Goal: Transaction & Acquisition: Purchase product/service

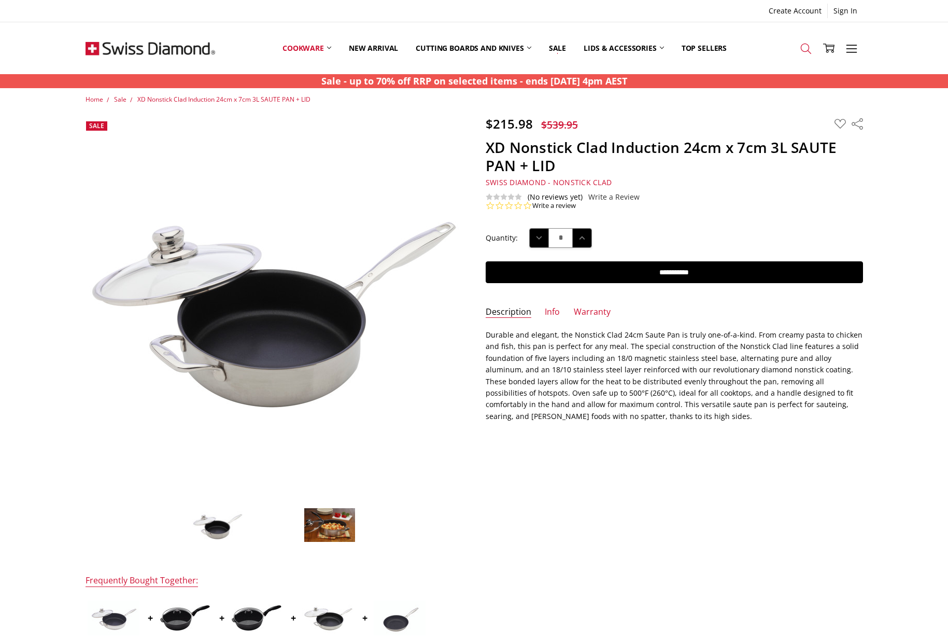
click at [804, 44] on icon at bounding box center [806, 48] width 11 height 11
click at [292, 129] on form "Search" at bounding box center [474, 112] width 948 height 47
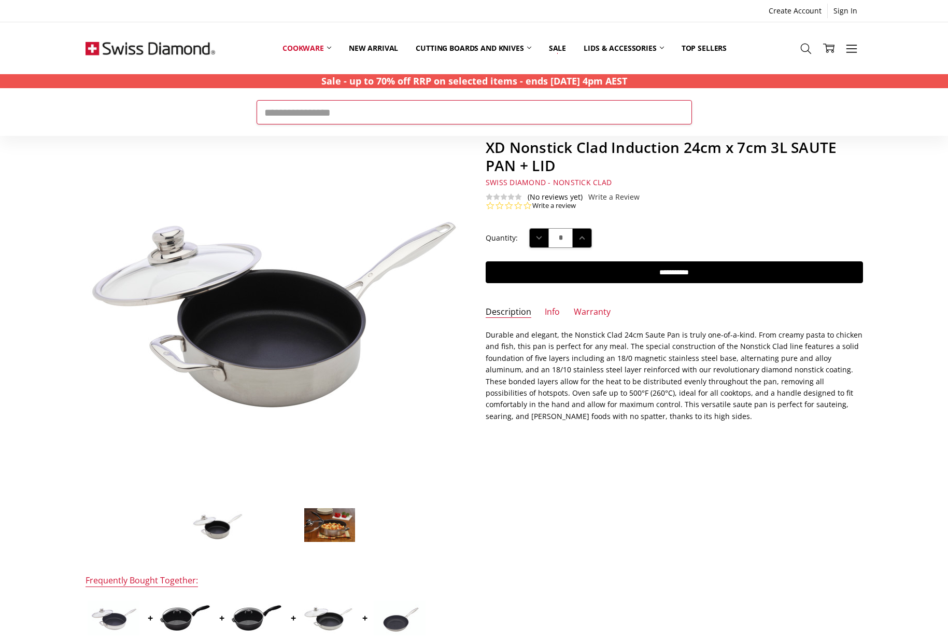
click at [277, 119] on input "Search" at bounding box center [475, 112] width 436 height 24
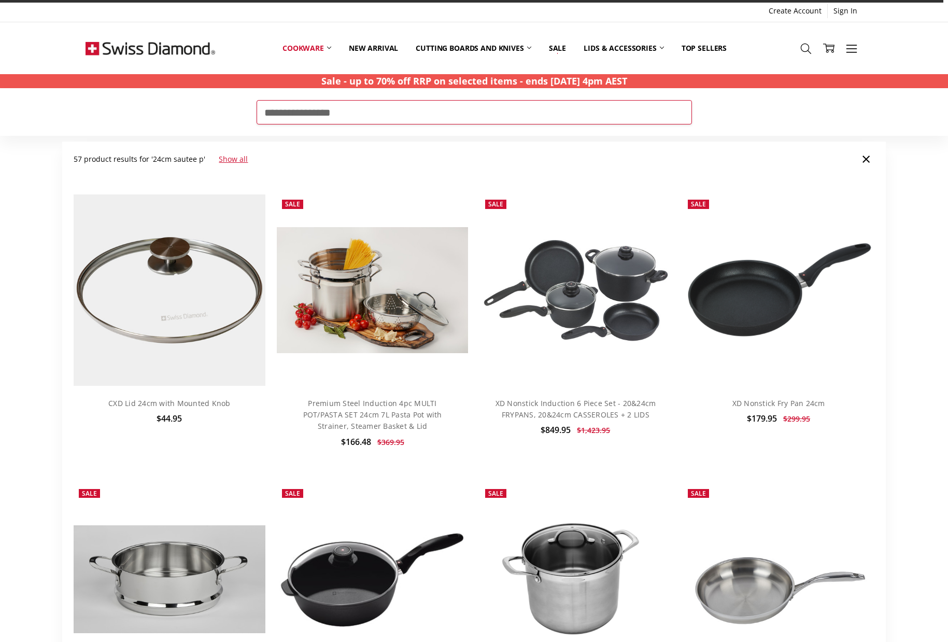
type input "**********"
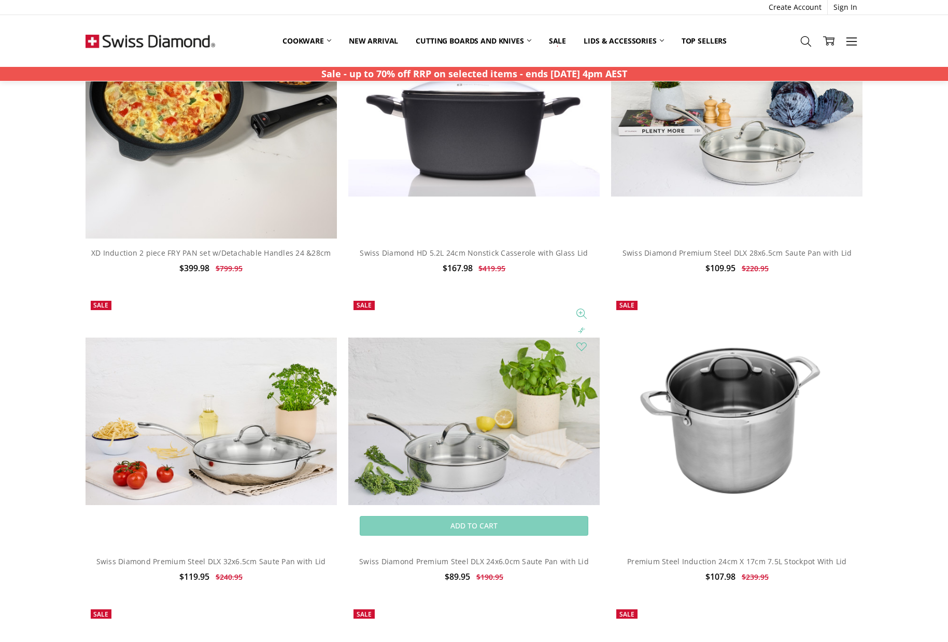
scroll to position [4205, 0]
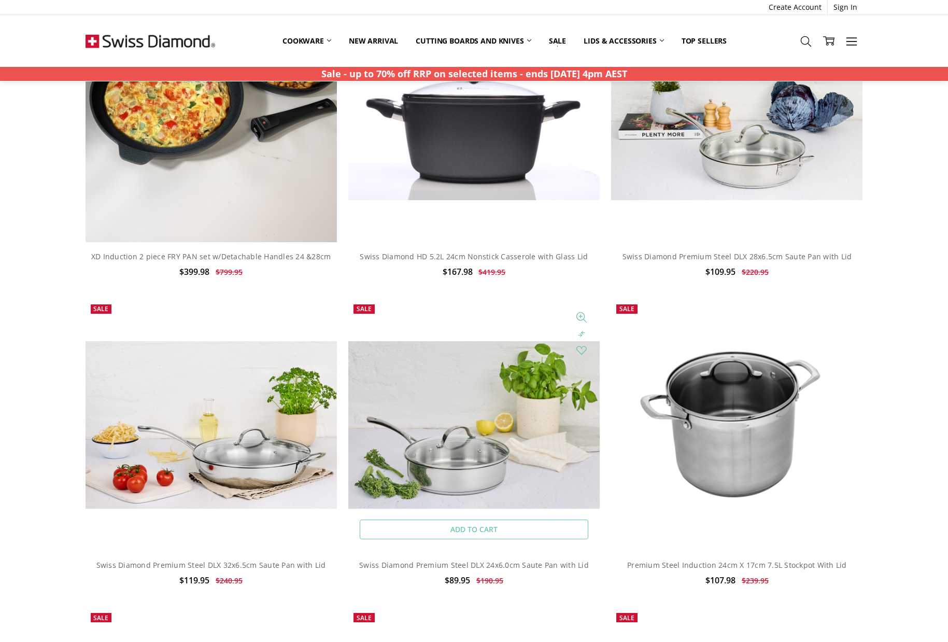
click at [483, 523] on link "Add to Cart" at bounding box center [474, 530] width 228 height 20
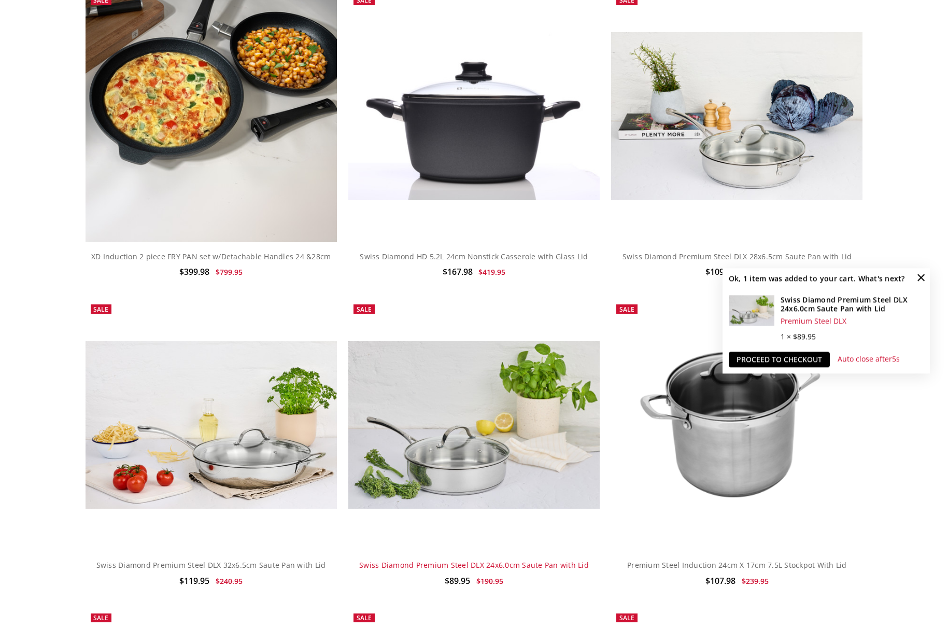
click at [475, 560] on link "Swiss Diamond Premium Steel DLX 24x6.0cm Saute Pan with Lid" at bounding box center [474, 565] width 230 height 10
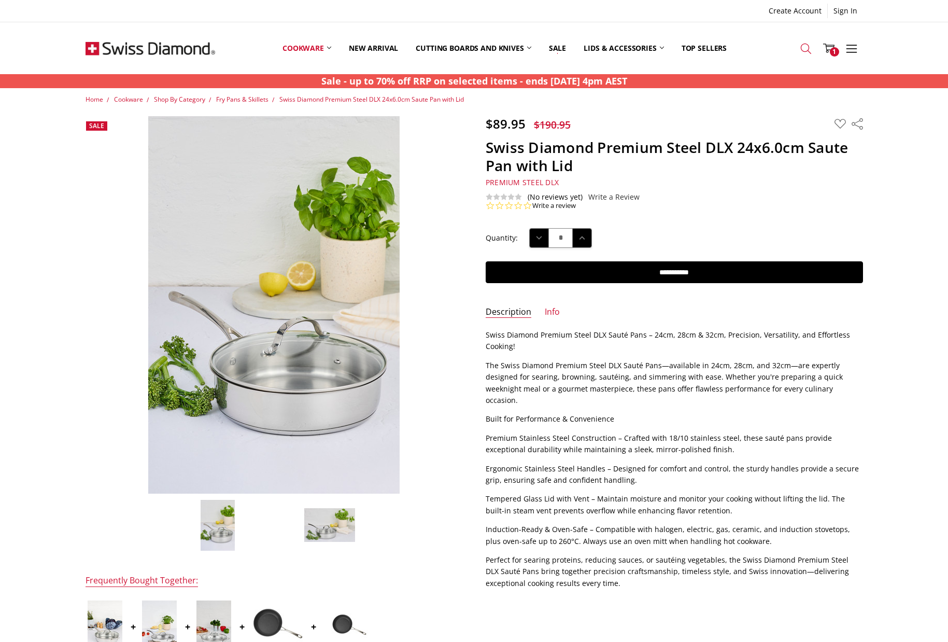
click at [807, 45] on icon at bounding box center [806, 48] width 11 height 11
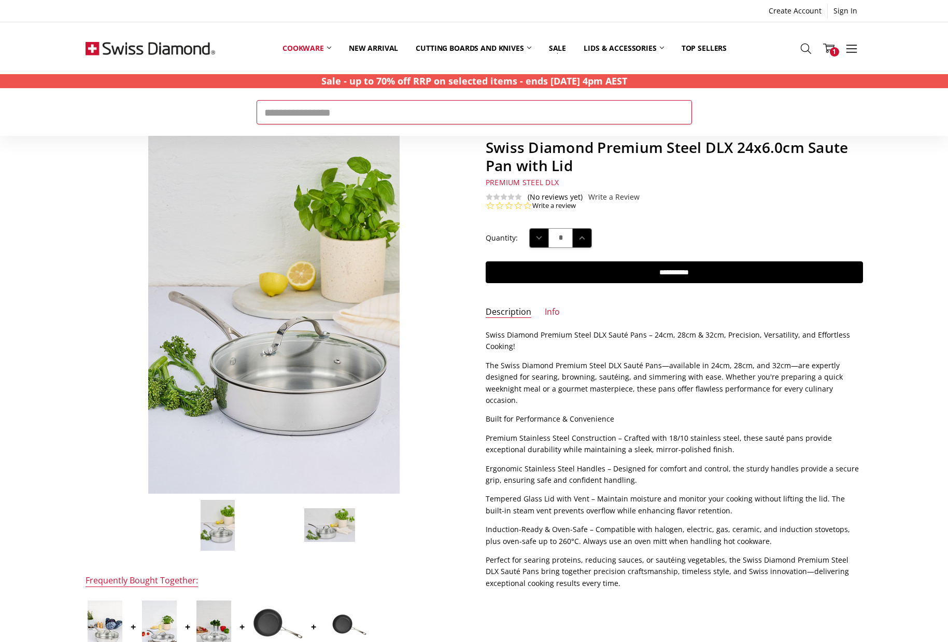
click at [297, 116] on input "Search" at bounding box center [475, 112] width 436 height 24
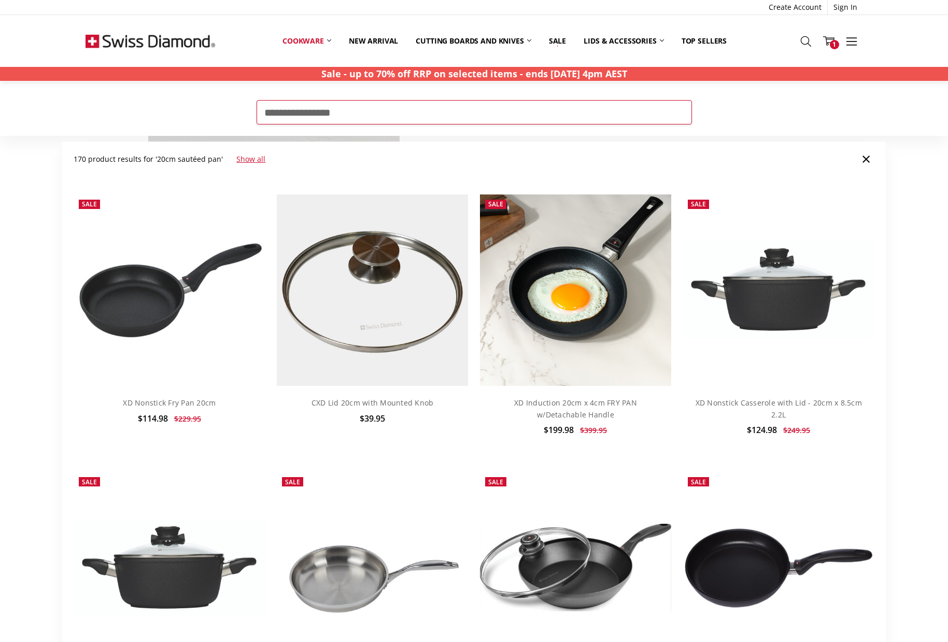
scroll to position [5, 0]
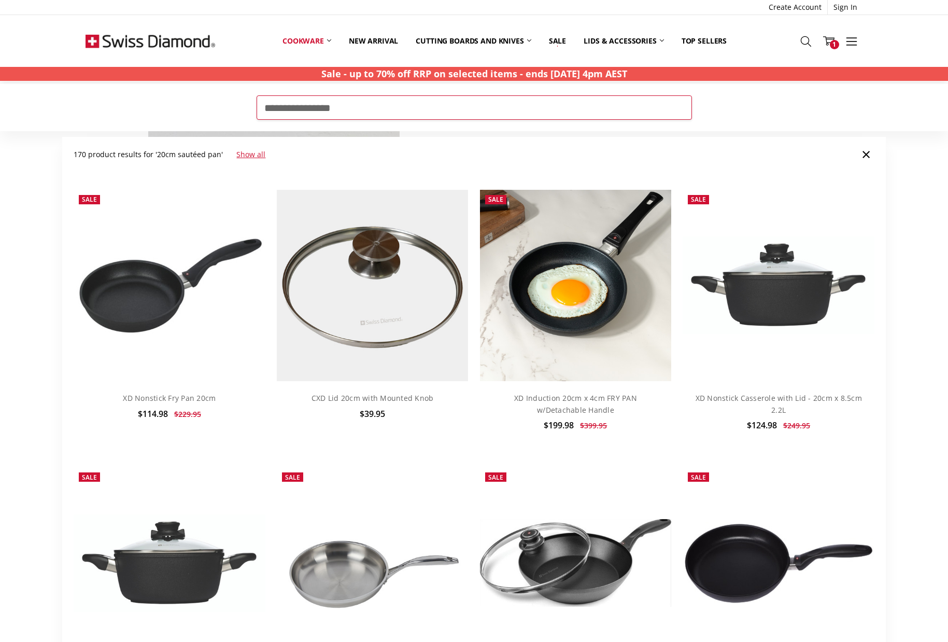
click at [334, 107] on input "**********" at bounding box center [475, 107] width 436 height 24
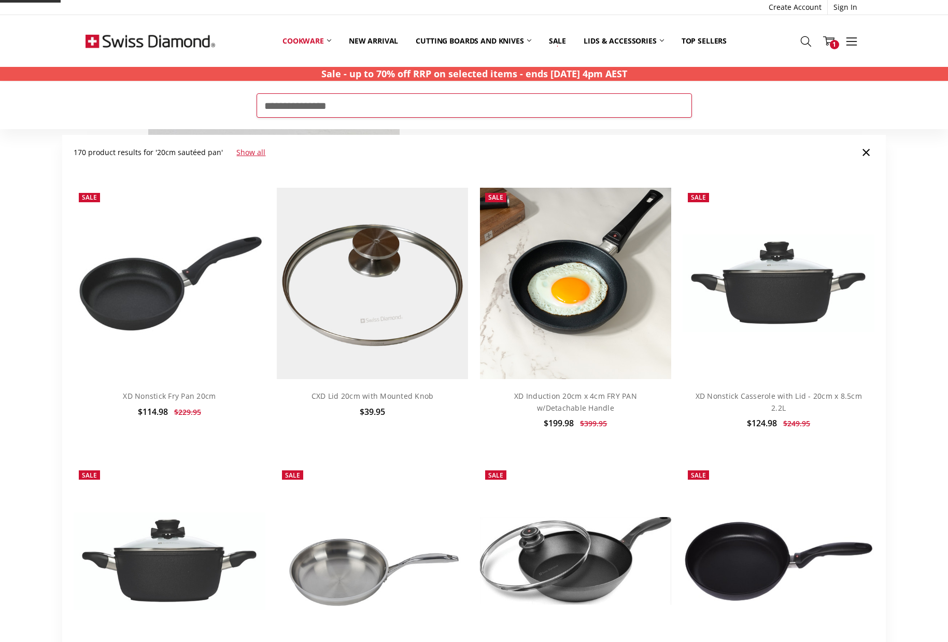
type input "**********"
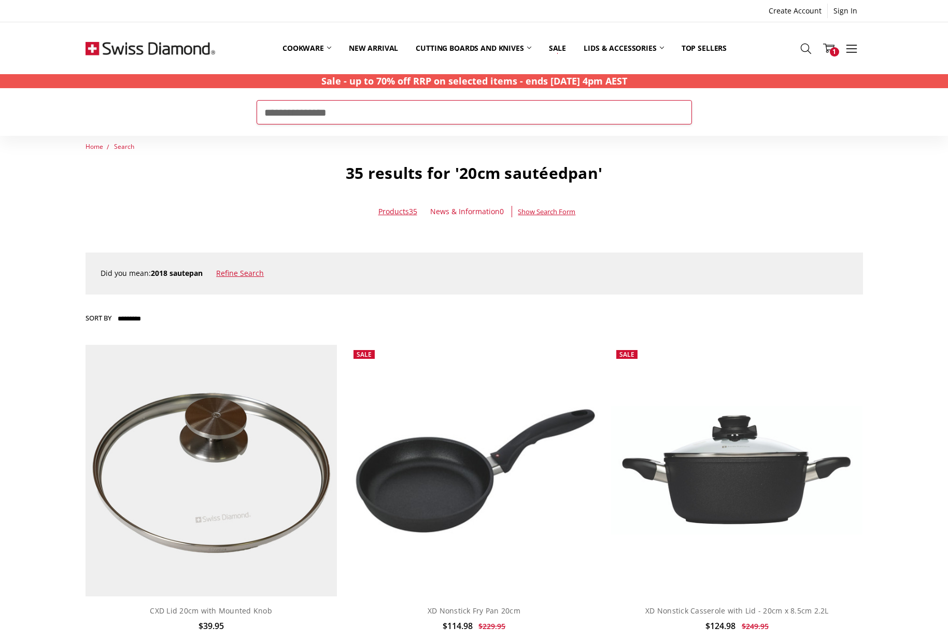
click at [333, 113] on input "**********" at bounding box center [475, 112] width 436 height 24
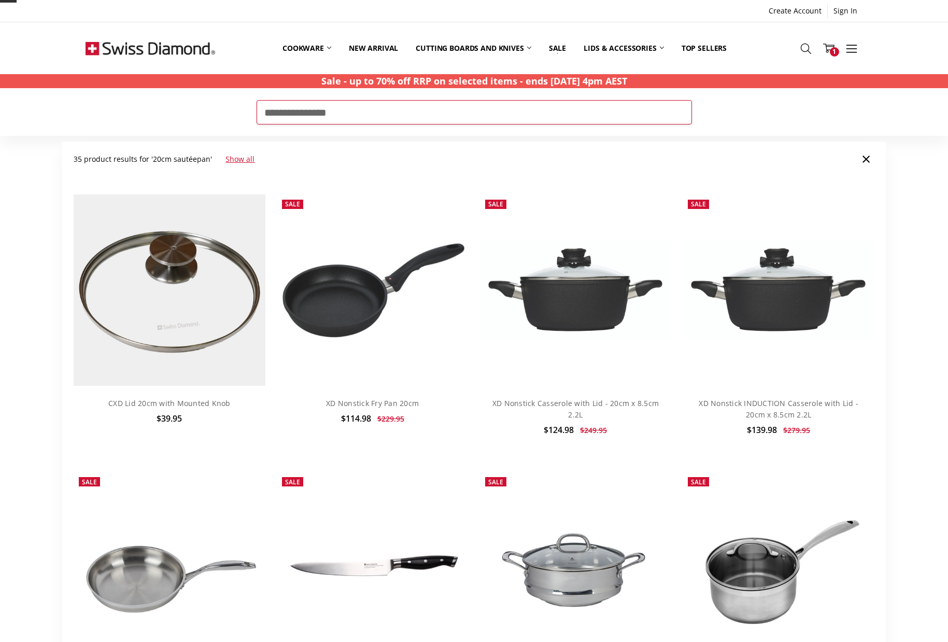
type input "**********"
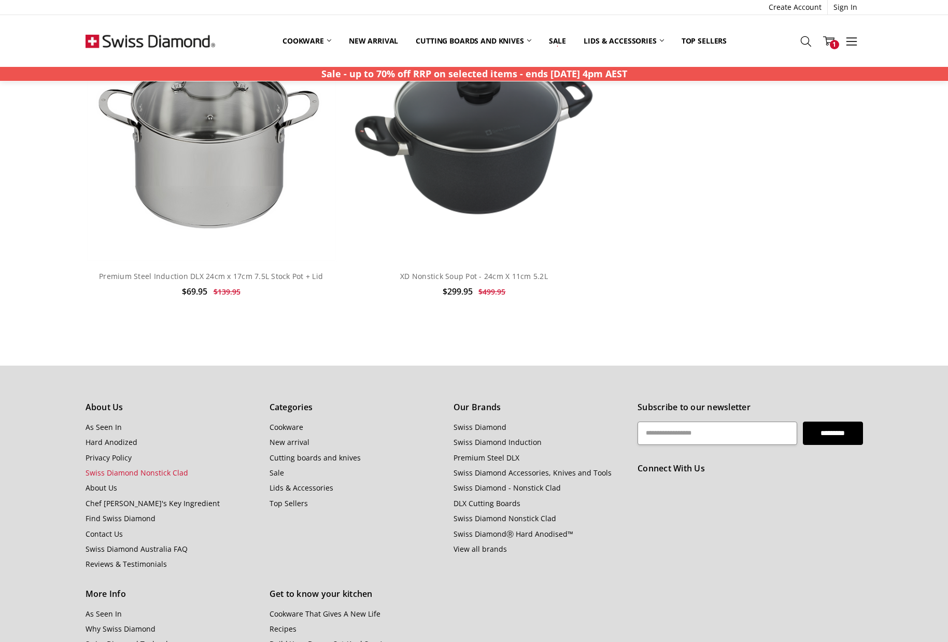
scroll to position [18021, 0]
click at [833, 41] on span "1" at bounding box center [834, 44] width 9 height 9
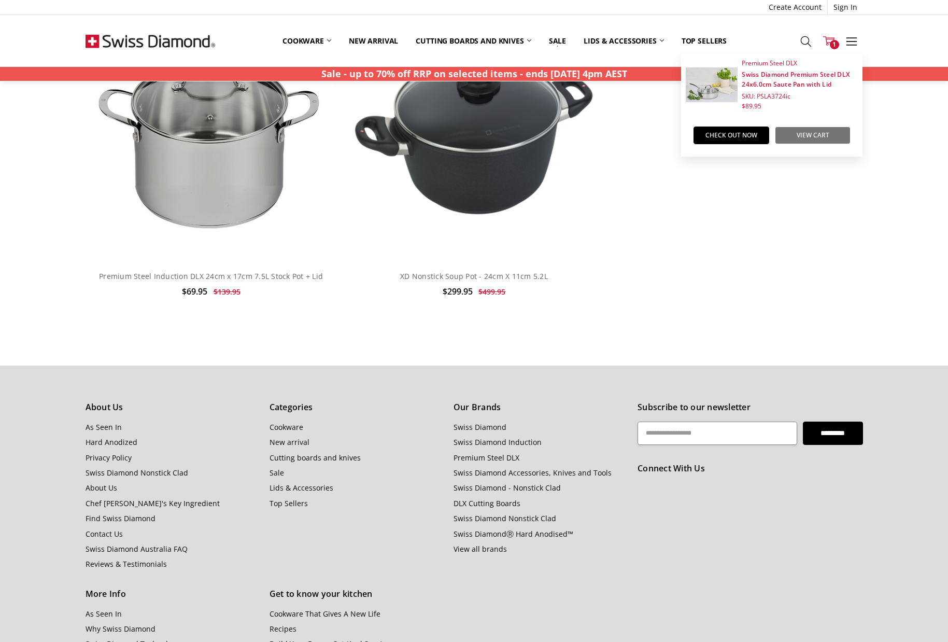
click at [807, 134] on link "View Cart" at bounding box center [813, 136] width 76 height 18
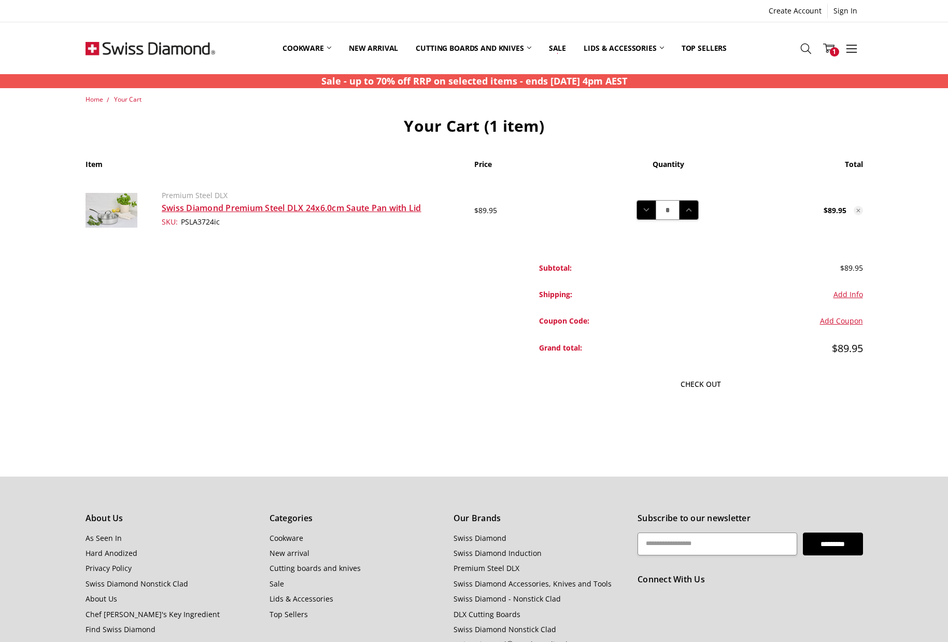
click at [703, 382] on link "Check out" at bounding box center [701, 384] width 324 height 22
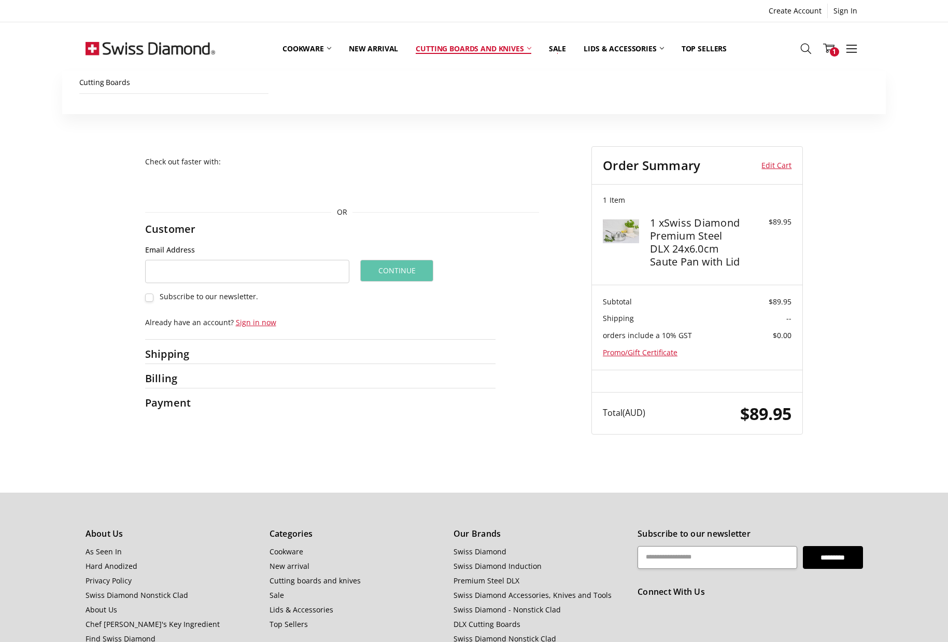
click at [454, 47] on link "Cutting boards and knives" at bounding box center [473, 48] width 133 height 46
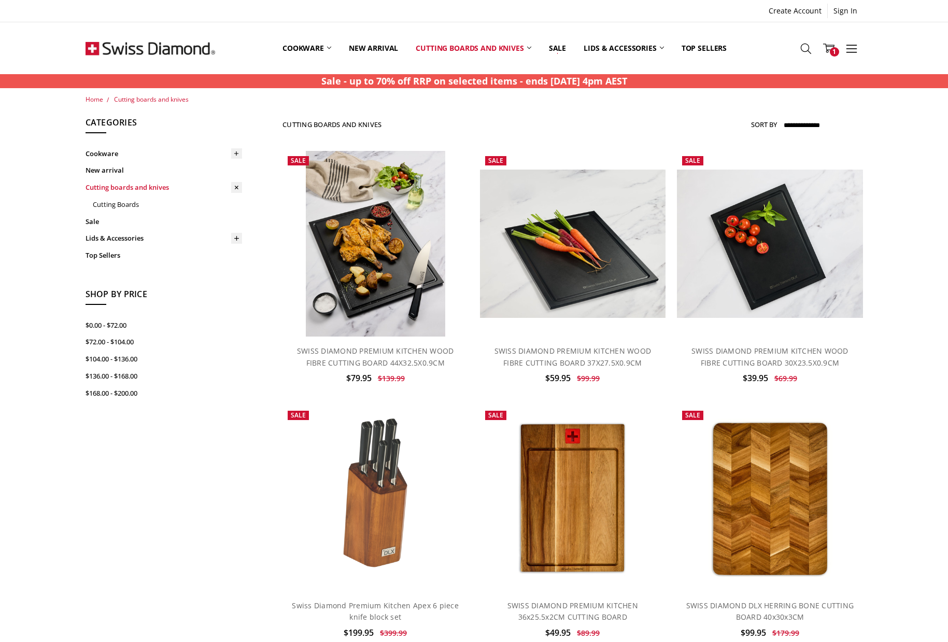
click at [138, 186] on link "Cutting boards and knives" at bounding box center [164, 187] width 157 height 17
click at [805, 47] on icon at bounding box center [806, 48] width 11 height 11
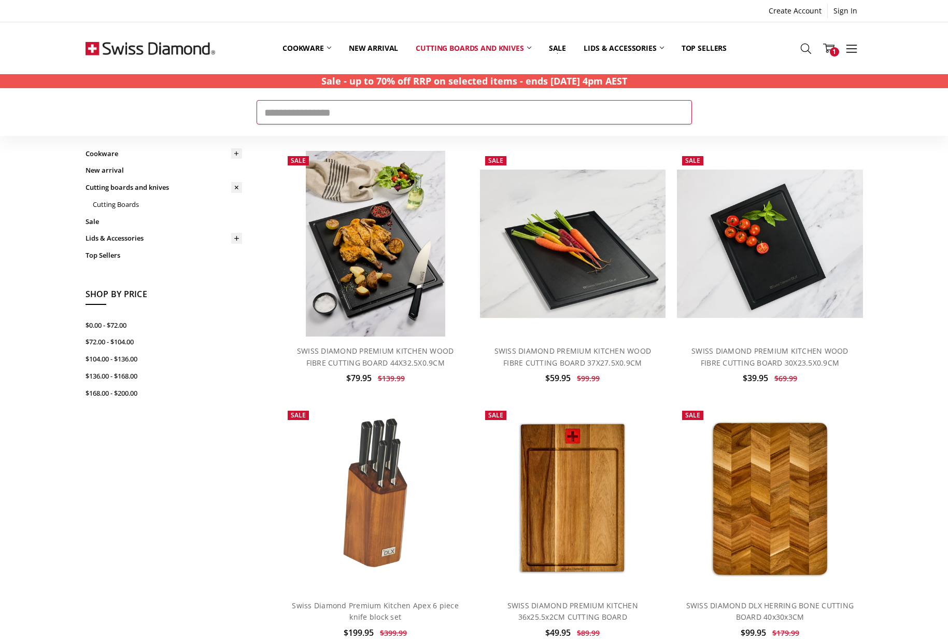
click at [265, 114] on input "Search" at bounding box center [475, 112] width 436 height 24
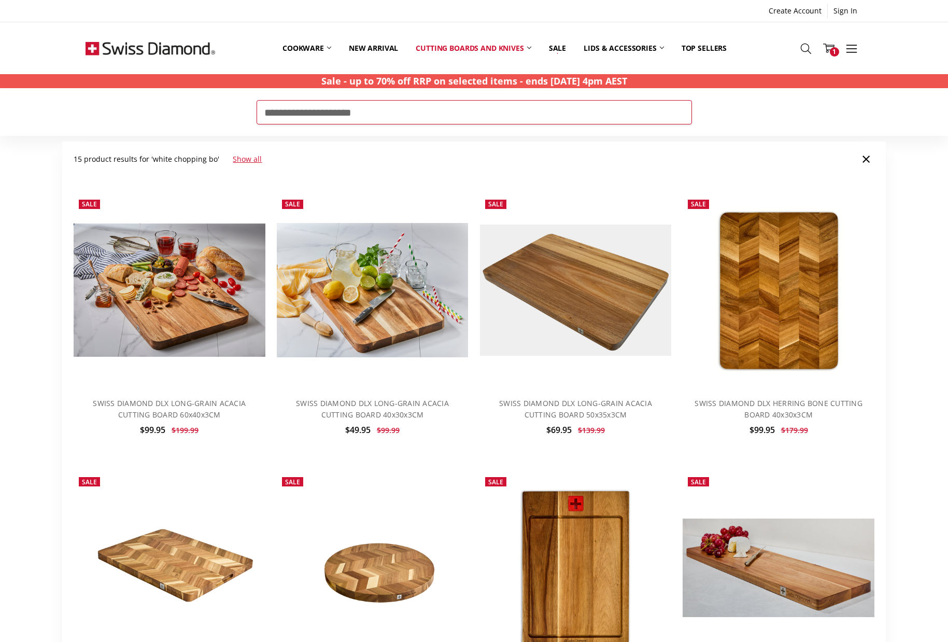
type input "**********"
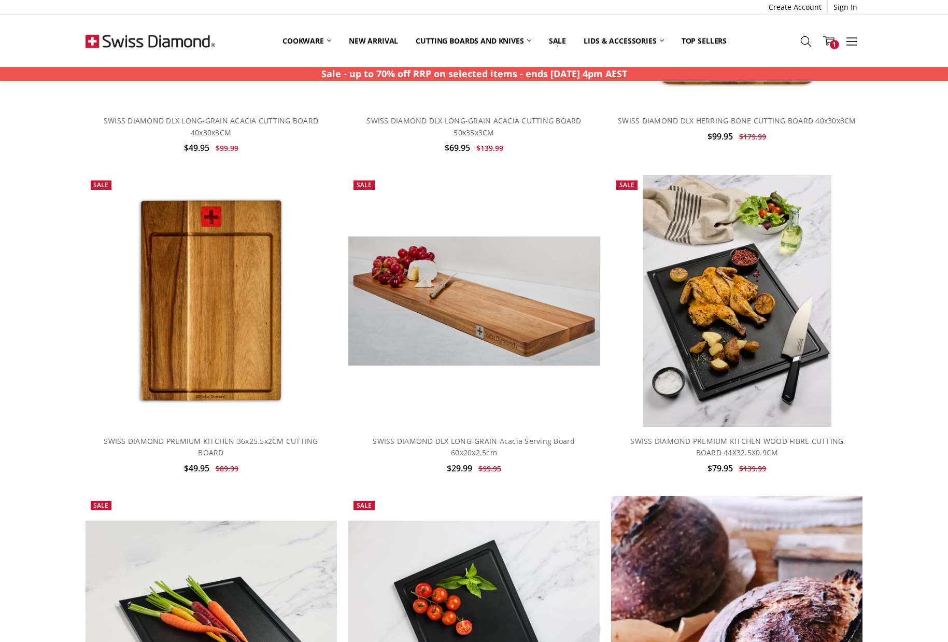
scroll to position [902, 0]
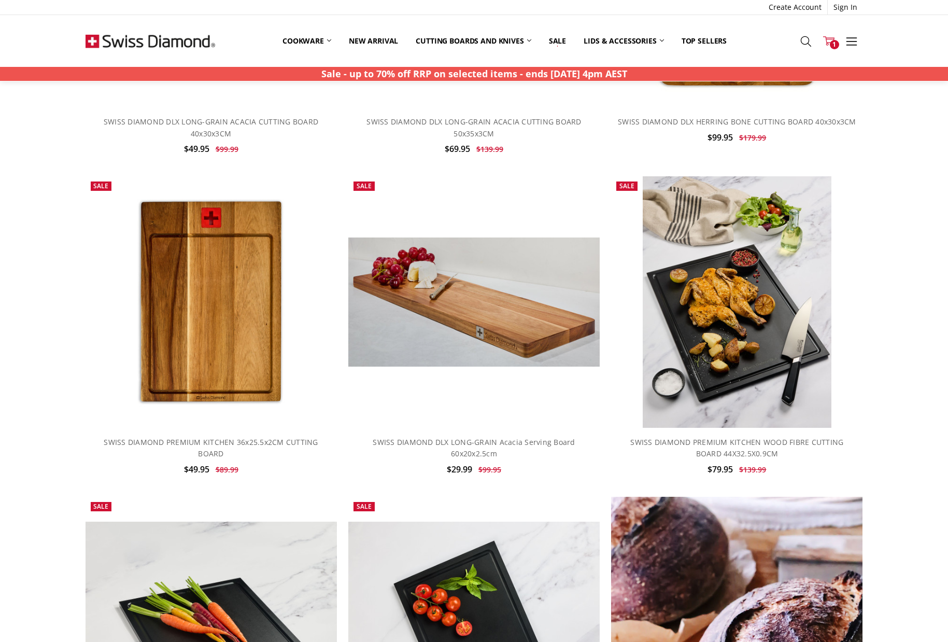
click at [829, 41] on icon at bounding box center [829, 40] width 11 height 11
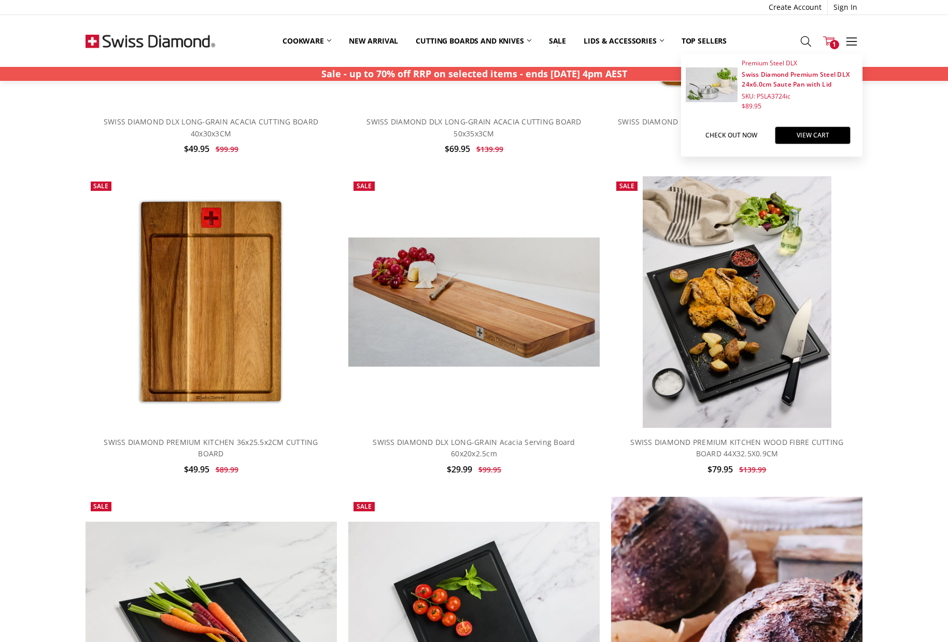
click at [746, 134] on link "Check out now" at bounding box center [732, 136] width 76 height 18
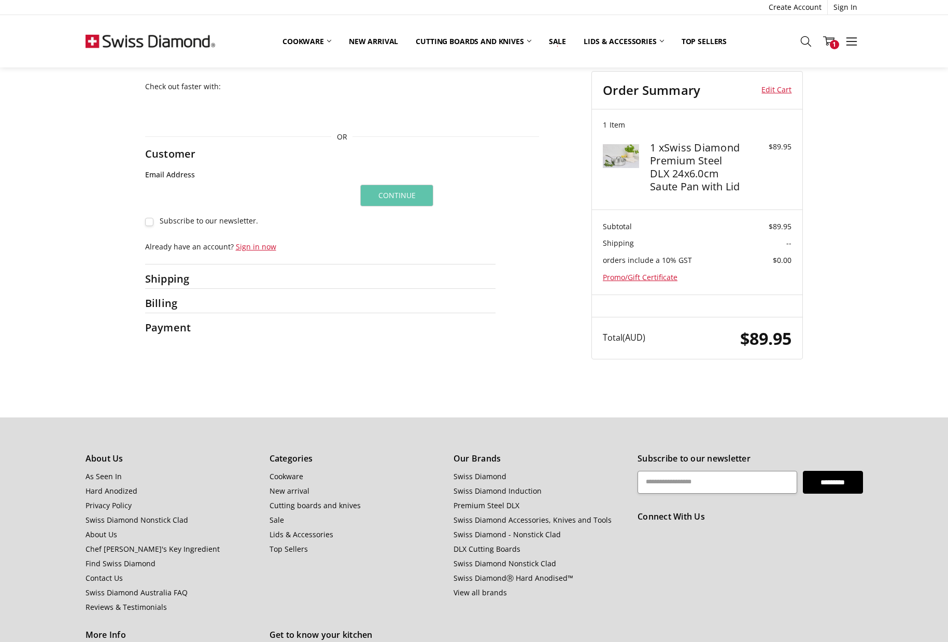
scroll to position [86, 0]
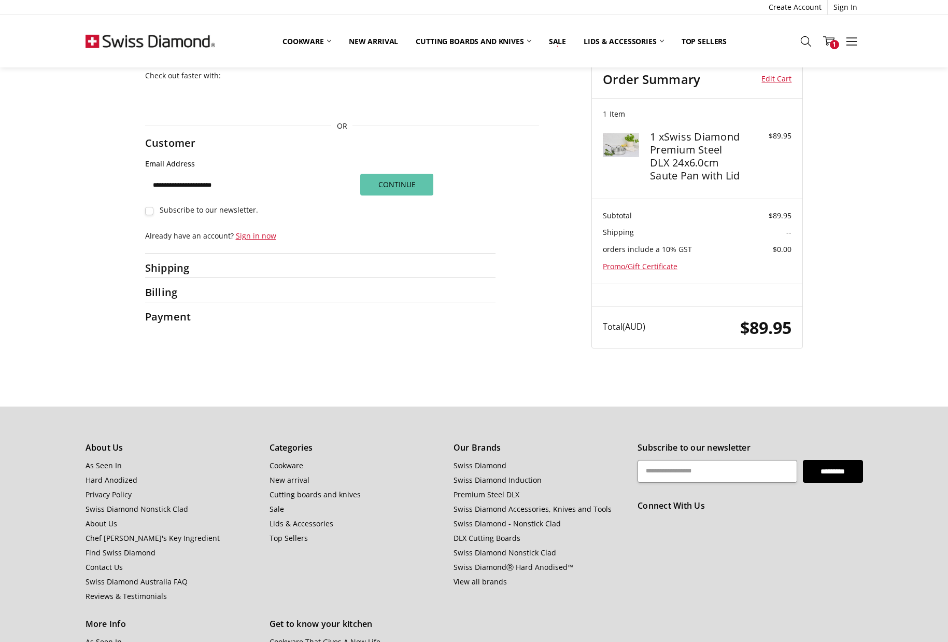
type input "**********"
click at [390, 186] on button "Continue" at bounding box center [396, 185] width 73 height 22
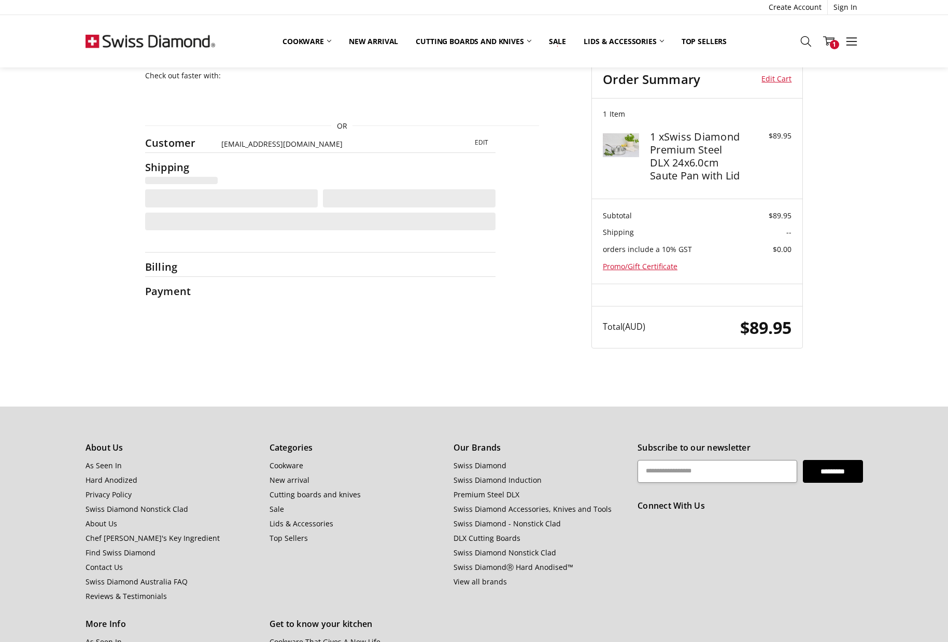
select select "**"
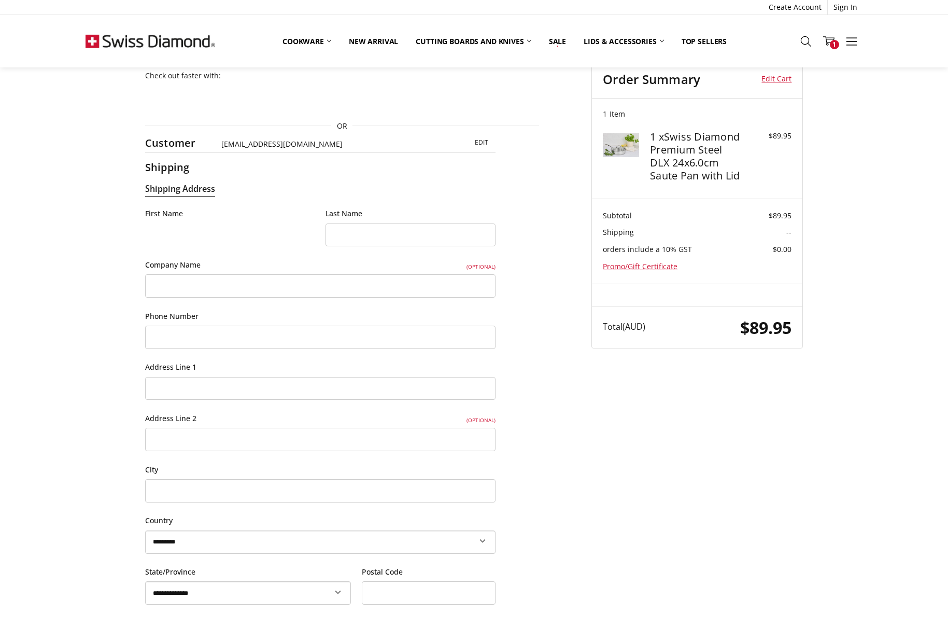
scroll to position [110, 0]
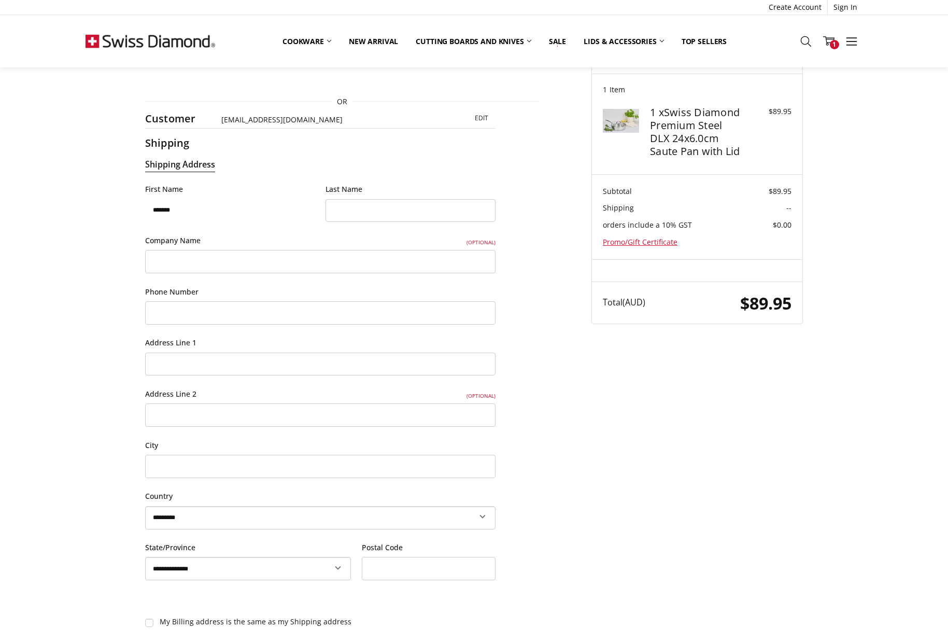
type input "*******"
type input "**********"
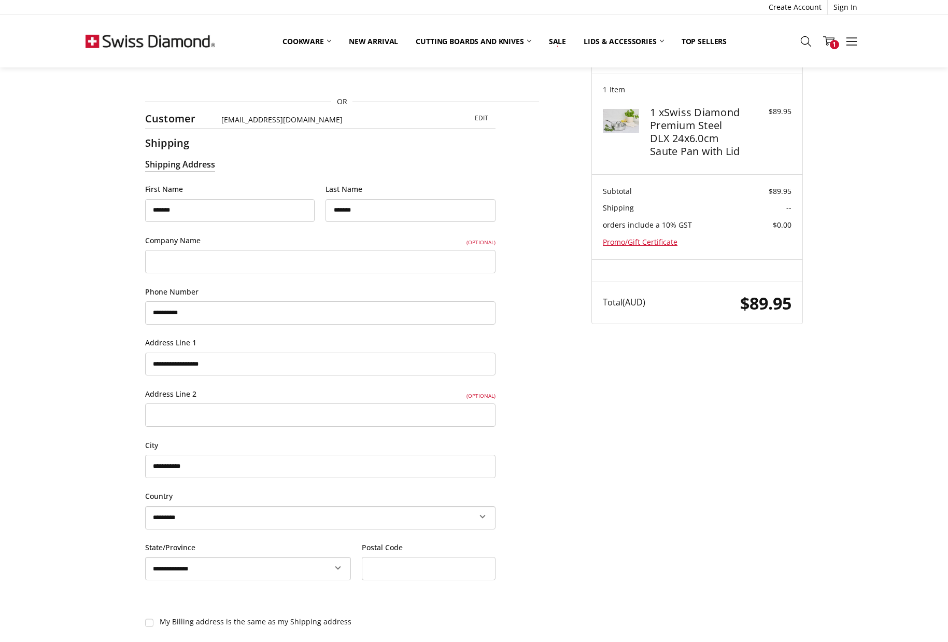
click at [337, 564] on icon at bounding box center [337, 567] width 11 height 11
click at [336, 564] on icon at bounding box center [337, 567] width 11 height 11
click at [337, 566] on icon at bounding box center [339, 568] width 6 height 4
select select "***"
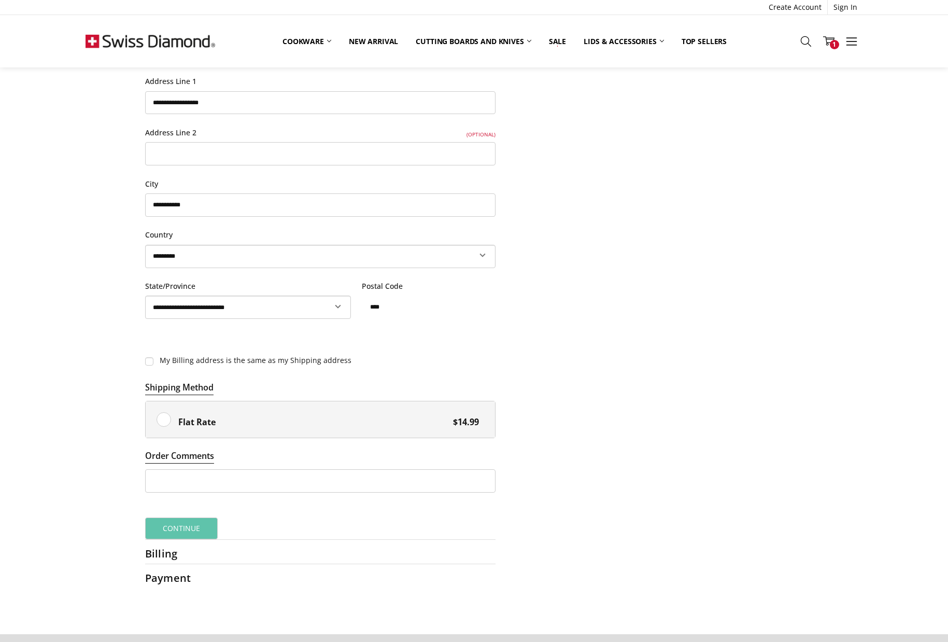
scroll to position [372, 0]
type input "****"
click at [165, 476] on input "Order Comments" at bounding box center [320, 480] width 351 height 23
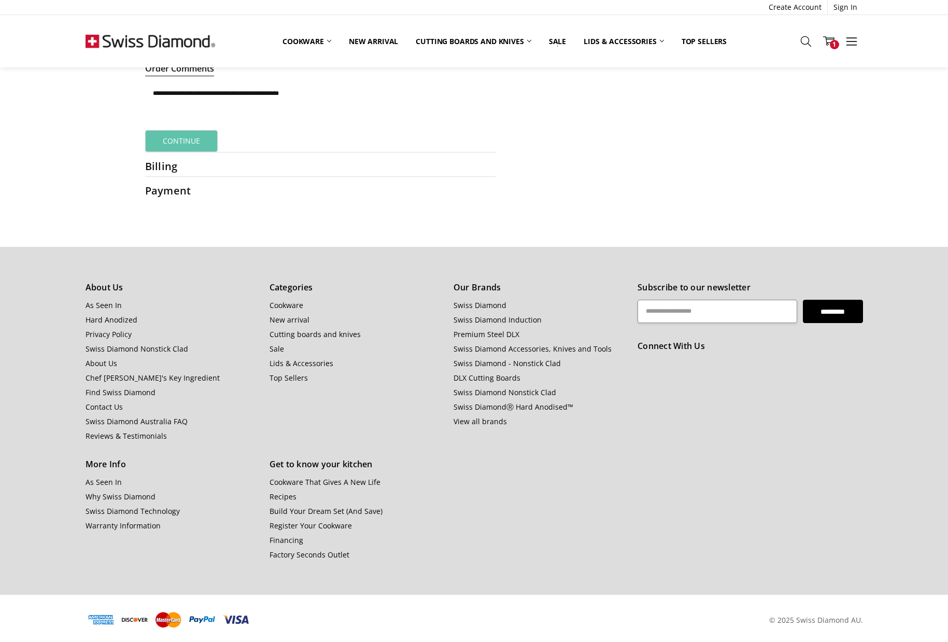
scroll to position [759, 0]
type input "**********"
click at [194, 135] on button "Continue" at bounding box center [181, 142] width 73 height 22
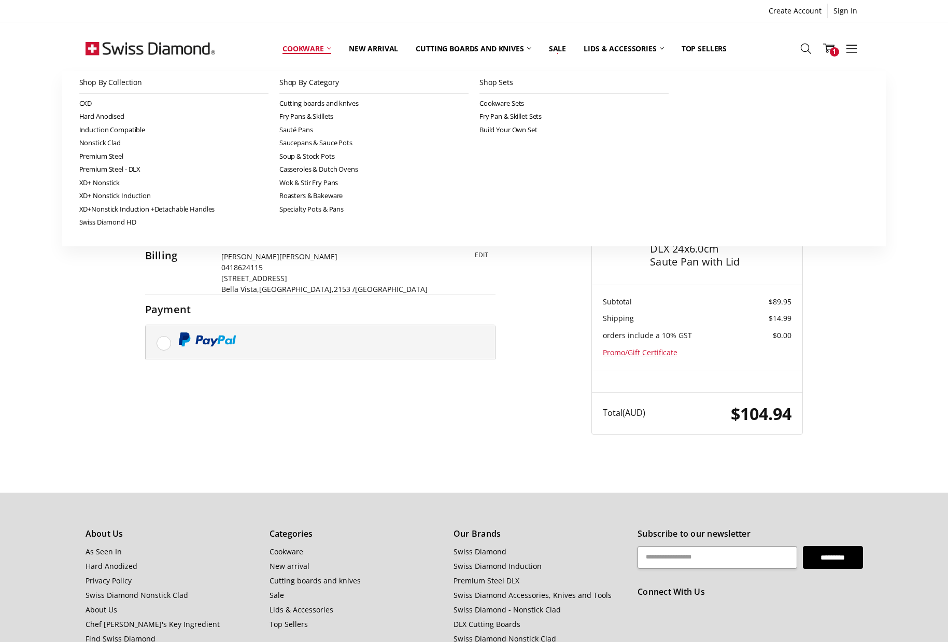
scroll to position [0, 0]
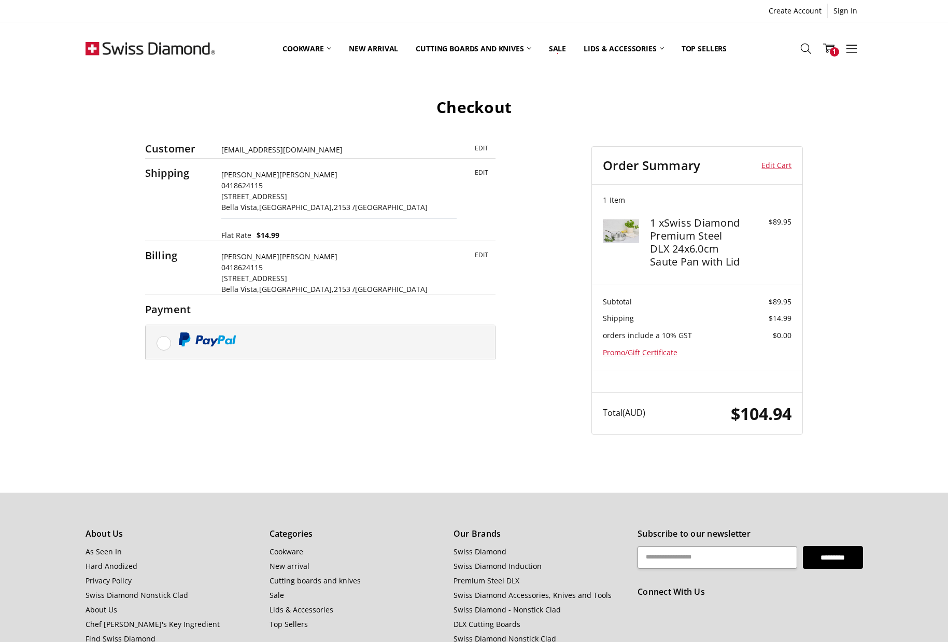
drag, startPoint x: 684, startPoint y: 242, endPoint x: 677, endPoint y: 227, distance: 16.5
click at [683, 240] on h4 "1 x Swiss Diamond Premium Steel DLX 24x6.0cm Saute Pan with Lid" at bounding box center [696, 242] width 92 height 52
click at [676, 226] on h4 "1 x Swiss Diamond Premium Steel DLX 24x6.0cm Saute Pan with Lid" at bounding box center [696, 242] width 92 height 52
click at [751, 260] on div "1 x Swiss Diamond Premium Steel DLX 24x6.0cm Saute Pan with Lid $89.95" at bounding box center [697, 245] width 189 height 58
click at [164, 341] on label at bounding box center [321, 342] width 350 height 34
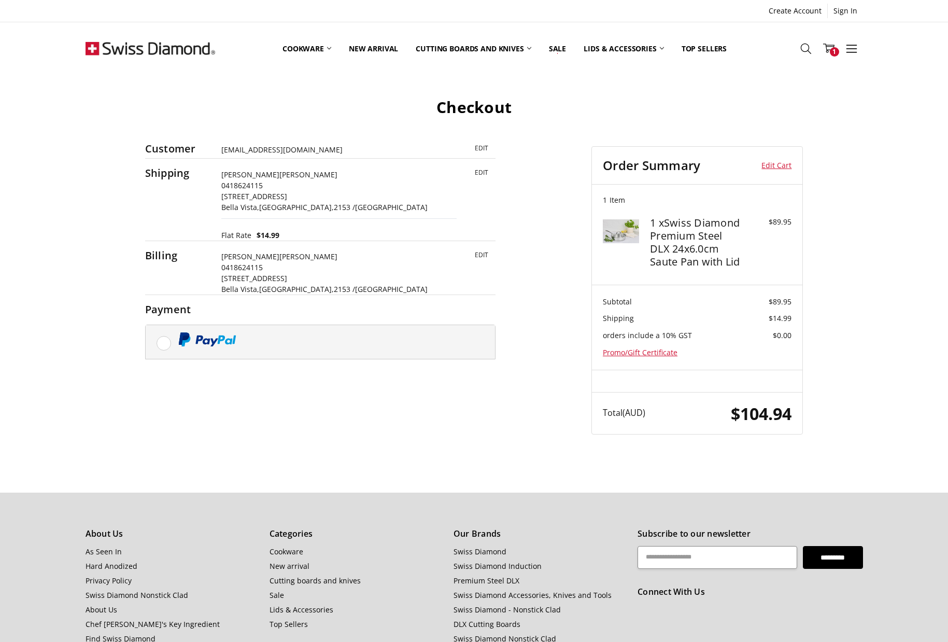
click at [164, 341] on label at bounding box center [321, 342] width 350 height 34
click at [806, 48] on icon at bounding box center [806, 48] width 11 height 11
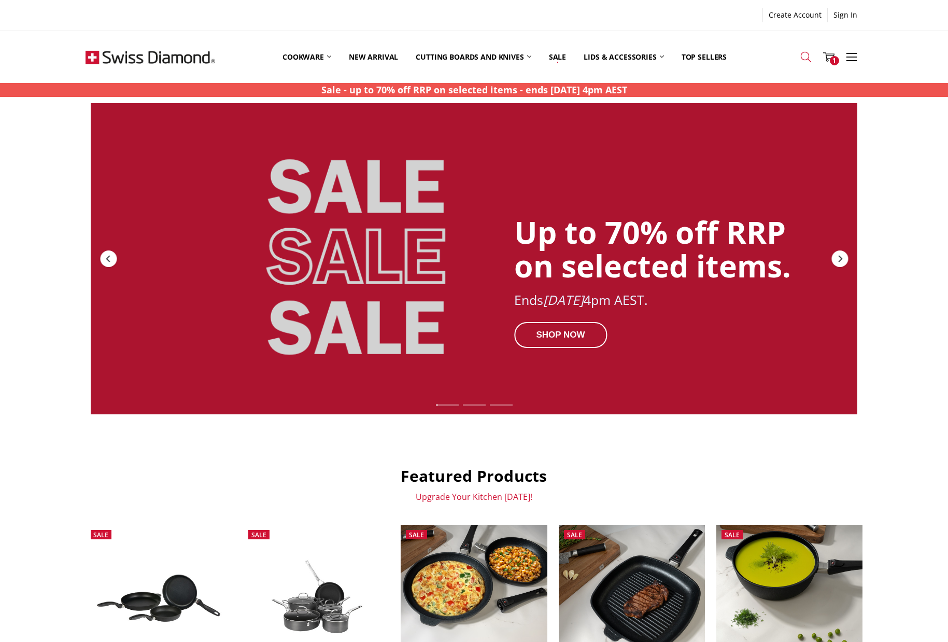
click at [803, 55] on icon at bounding box center [806, 56] width 11 height 11
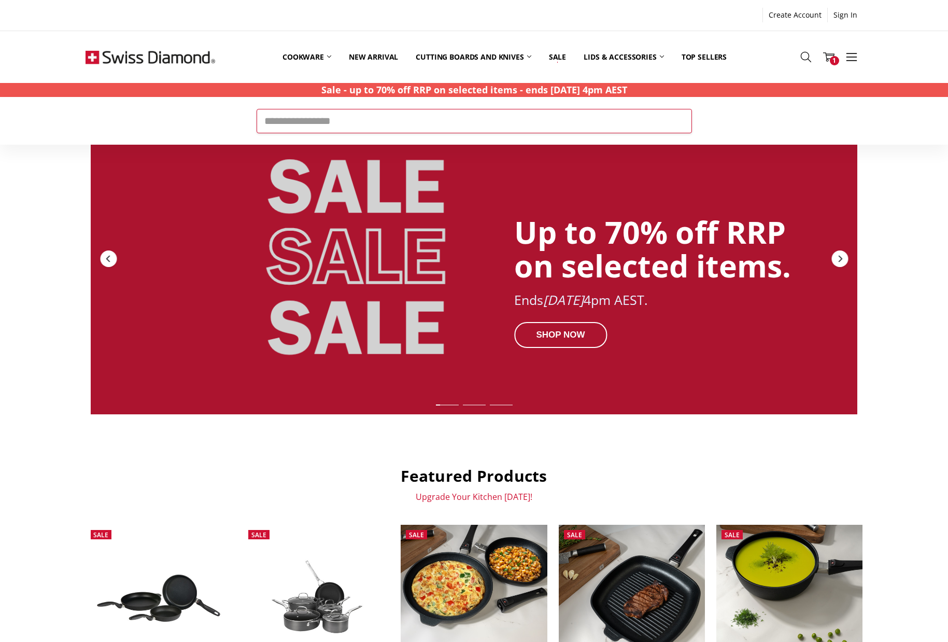
click at [268, 122] on input "Search" at bounding box center [475, 121] width 436 height 24
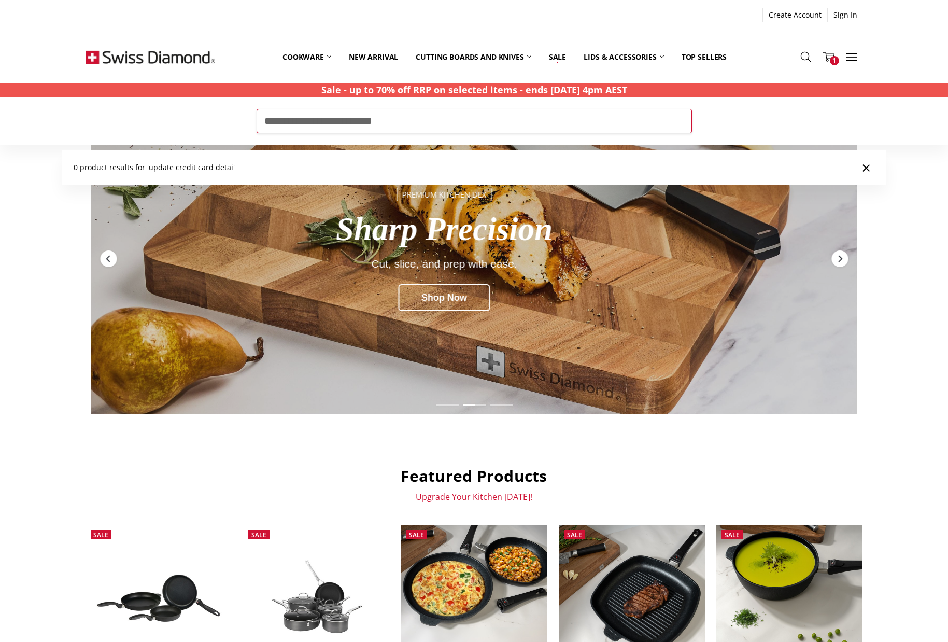
type input "**********"
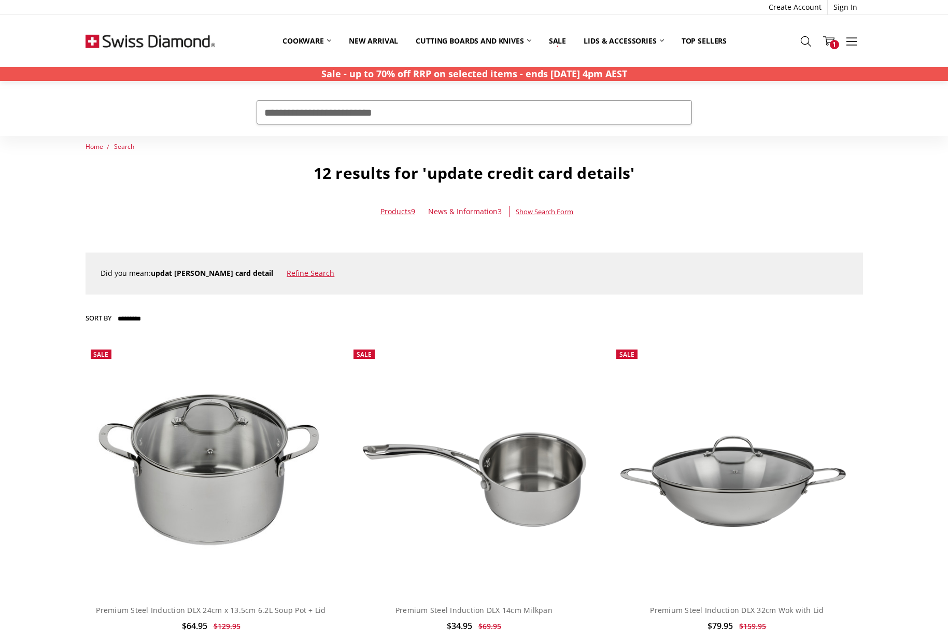
scroll to position [1, 0]
click at [834, 40] on span "1" at bounding box center [834, 44] width 9 height 9
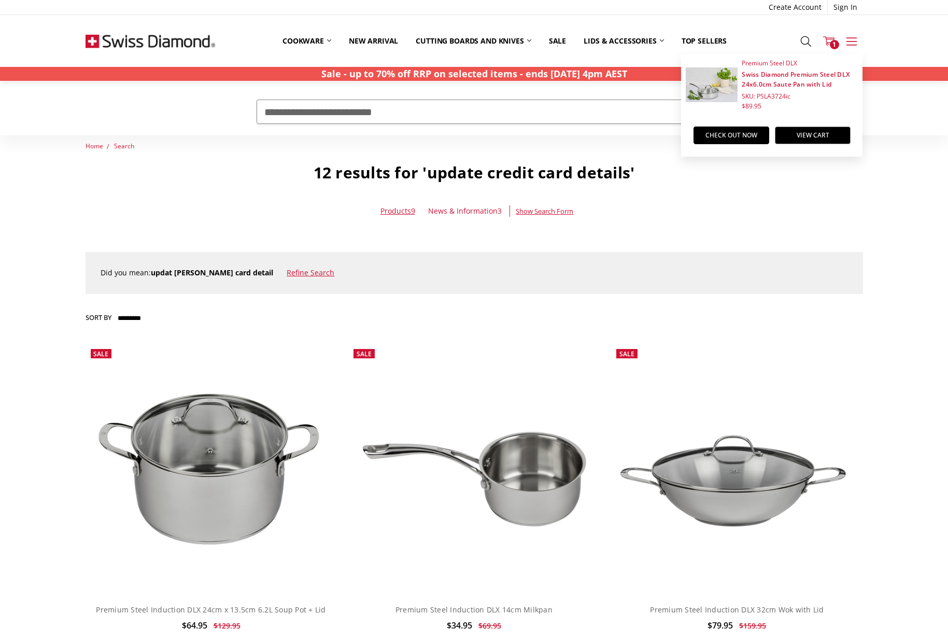
click at [849, 41] on use at bounding box center [851, 41] width 10 height 8
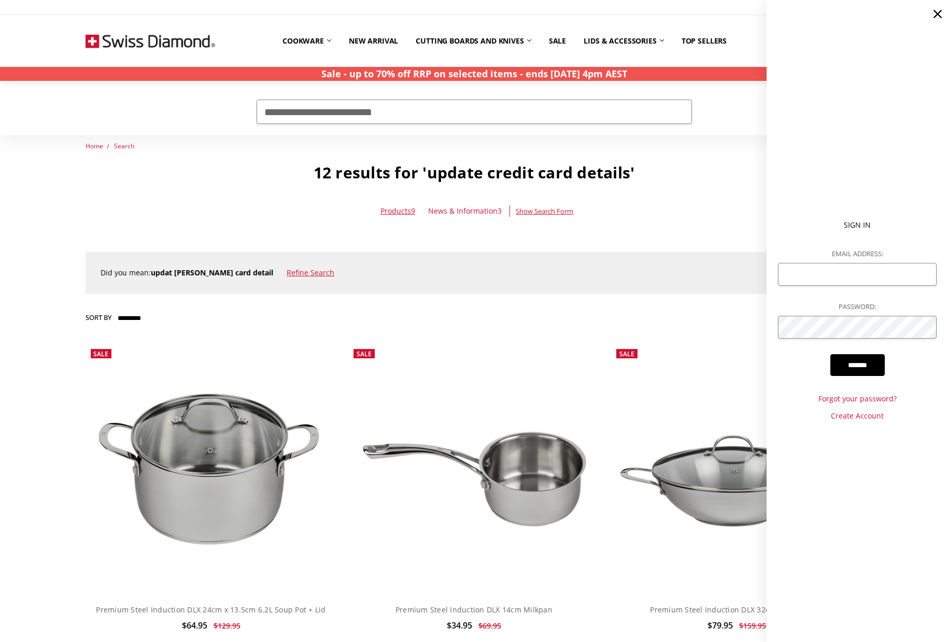
click at [938, 11] on icon at bounding box center [938, 14] width 15 height 15
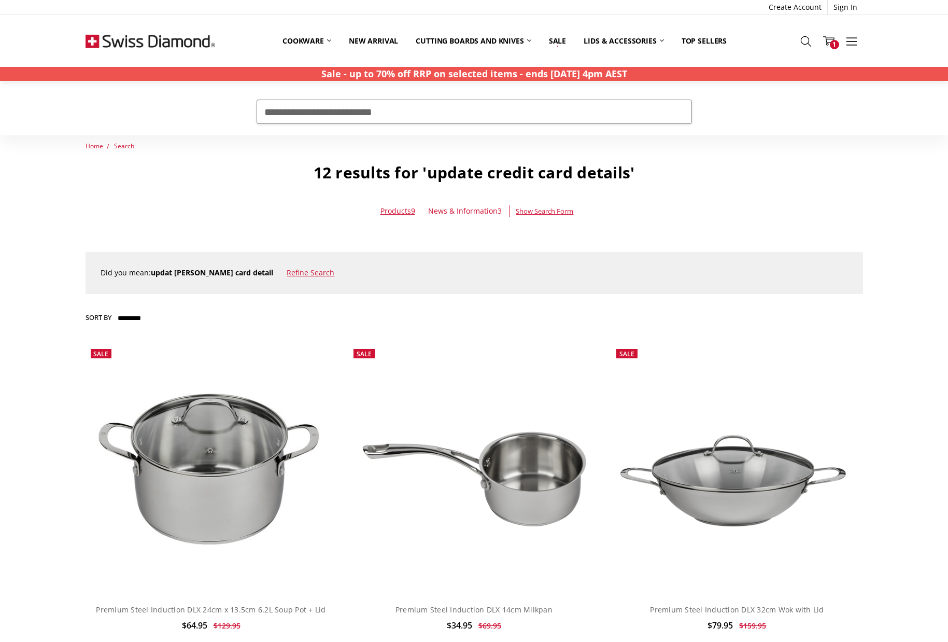
click at [138, 38] on img at bounding box center [151, 41] width 130 height 52
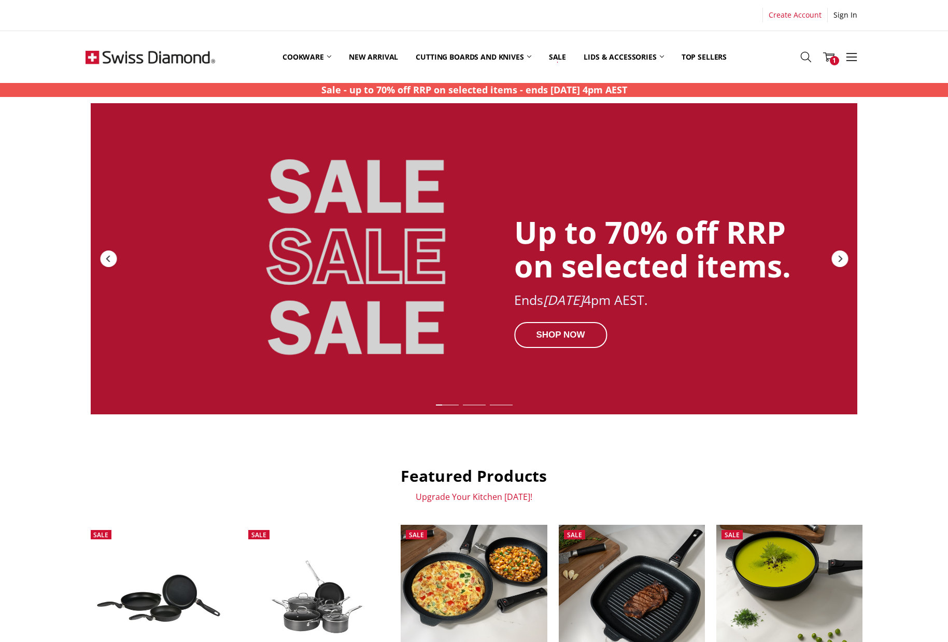
click at [788, 13] on link "Create Account" at bounding box center [795, 15] width 64 height 15
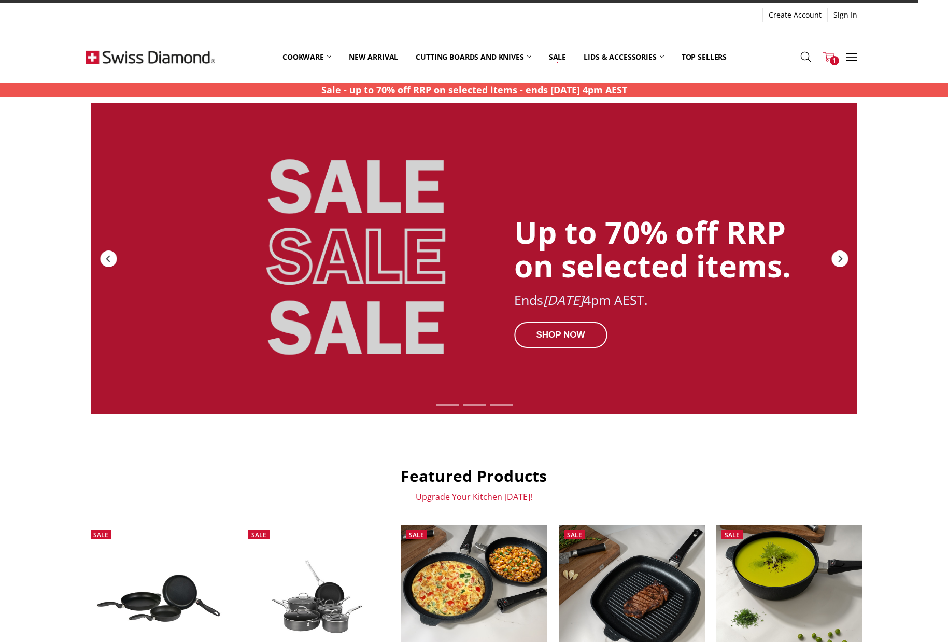
click at [830, 59] on span "1" at bounding box center [834, 60] width 9 height 9
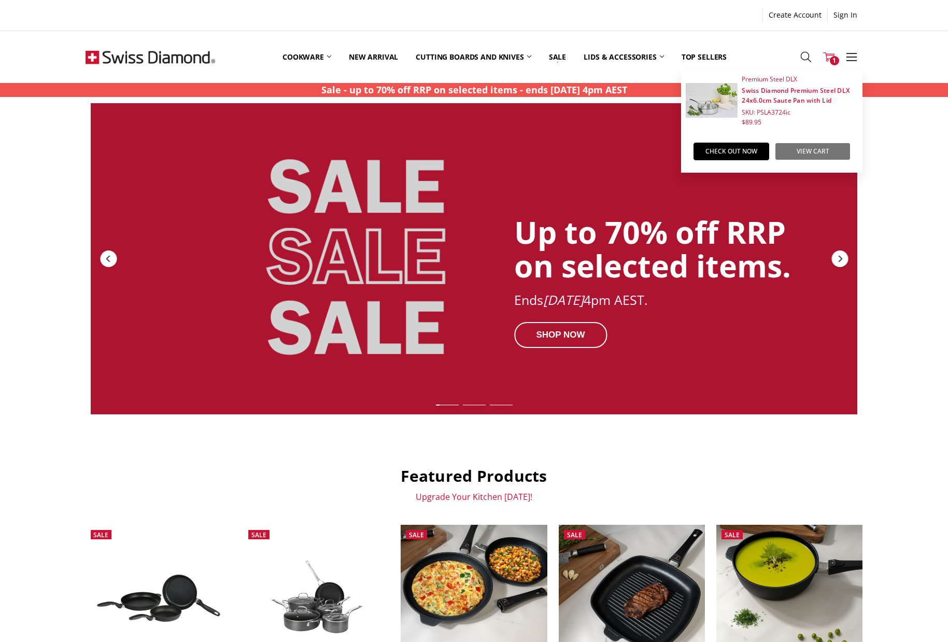
click at [811, 151] on link "View Cart" at bounding box center [813, 152] width 76 height 18
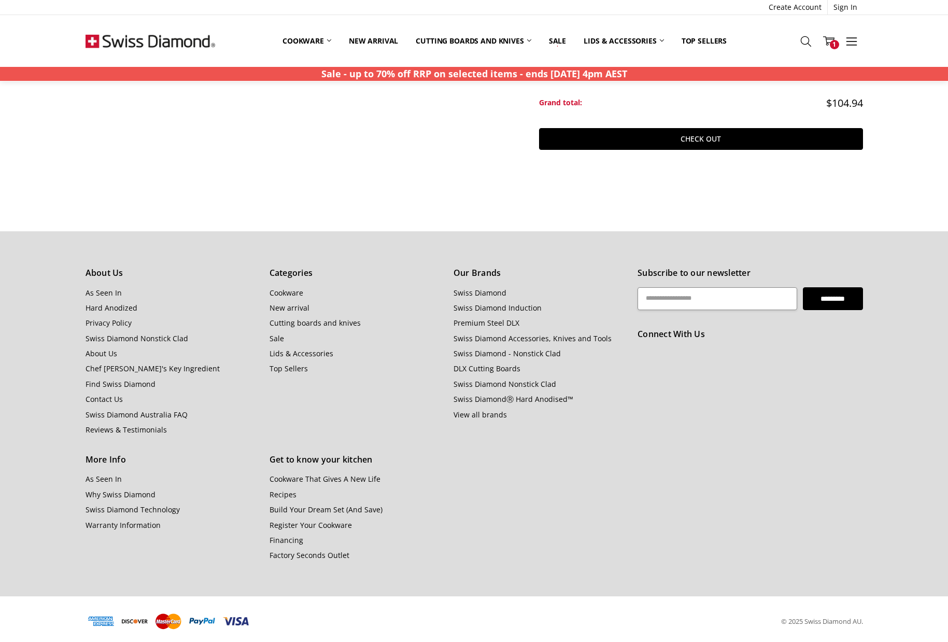
scroll to position [245, 0]
click at [92, 397] on link "Contact Us" at bounding box center [104, 400] width 37 height 10
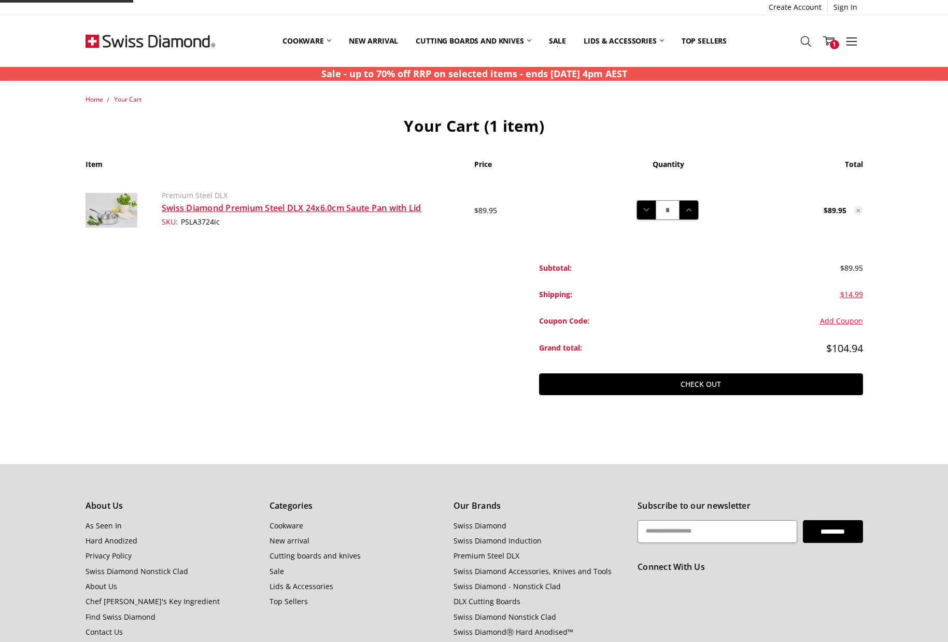
scroll to position [232, 0]
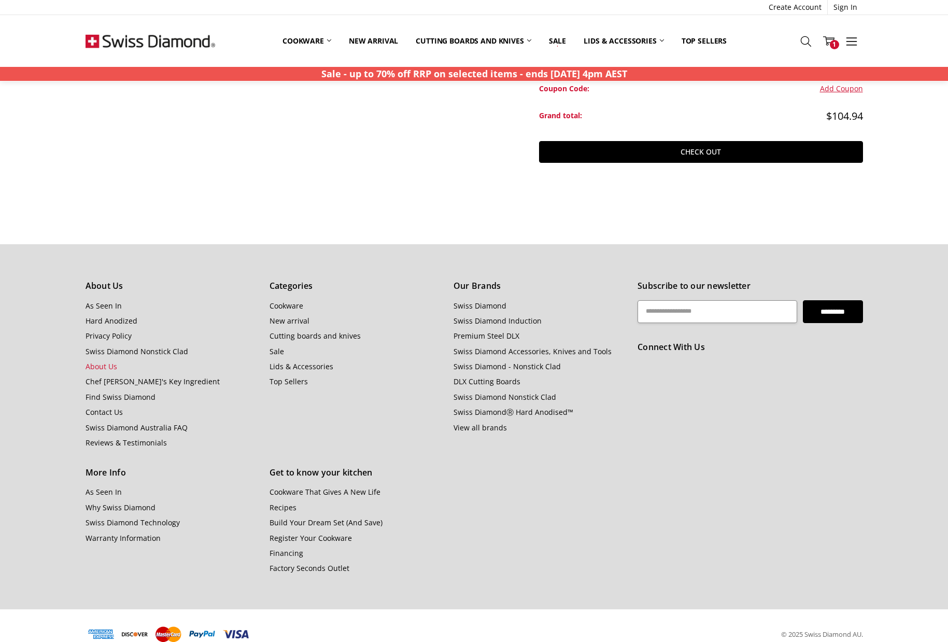
click at [108, 363] on link "About Us" at bounding box center [102, 366] width 32 height 10
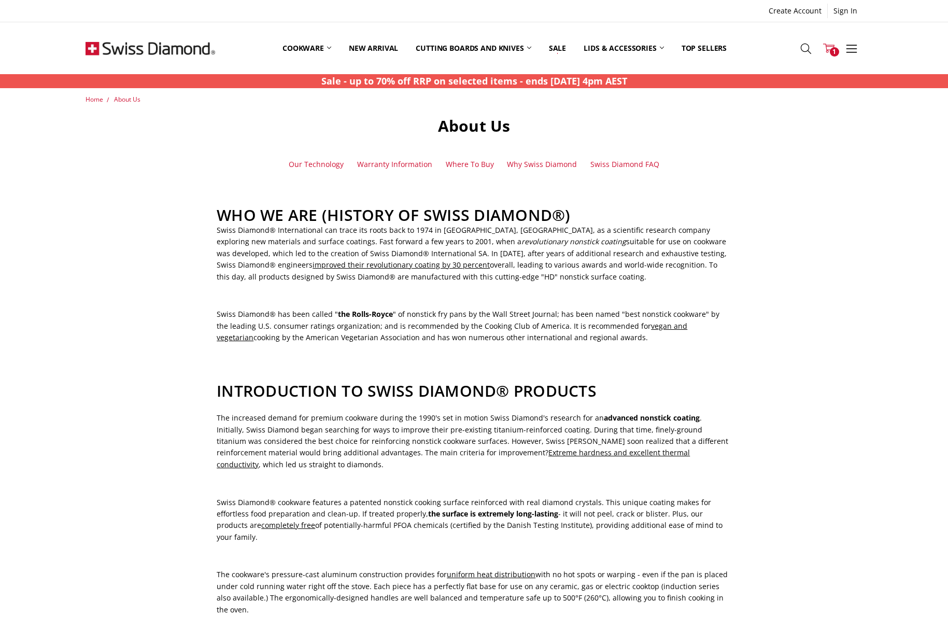
click at [830, 49] on icon at bounding box center [829, 48] width 11 height 11
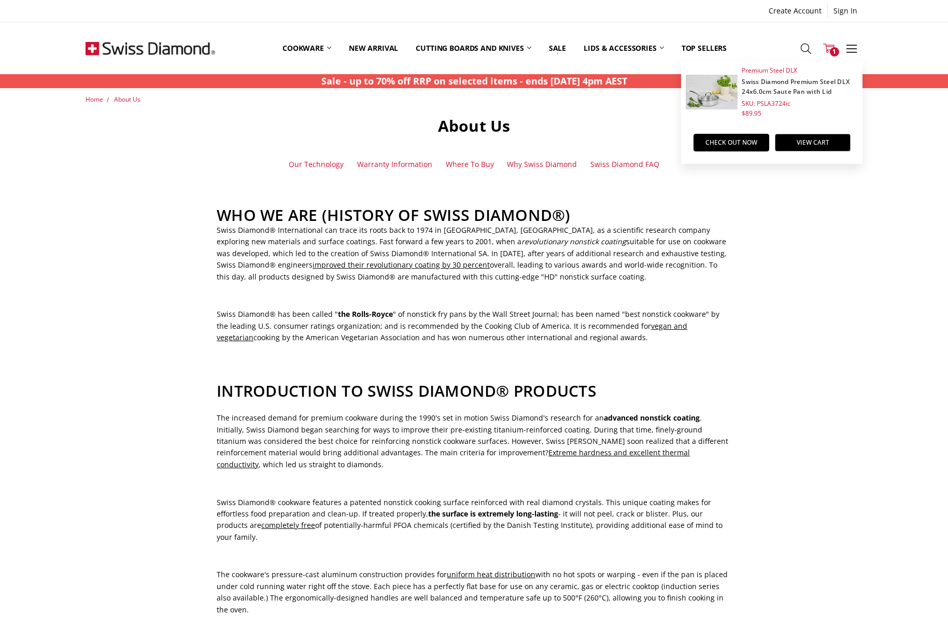
click at [783, 91] on link "Swiss Diamond Premium Steel DLX 24x6.0cm Saute Pan with Lid" at bounding box center [796, 86] width 108 height 19
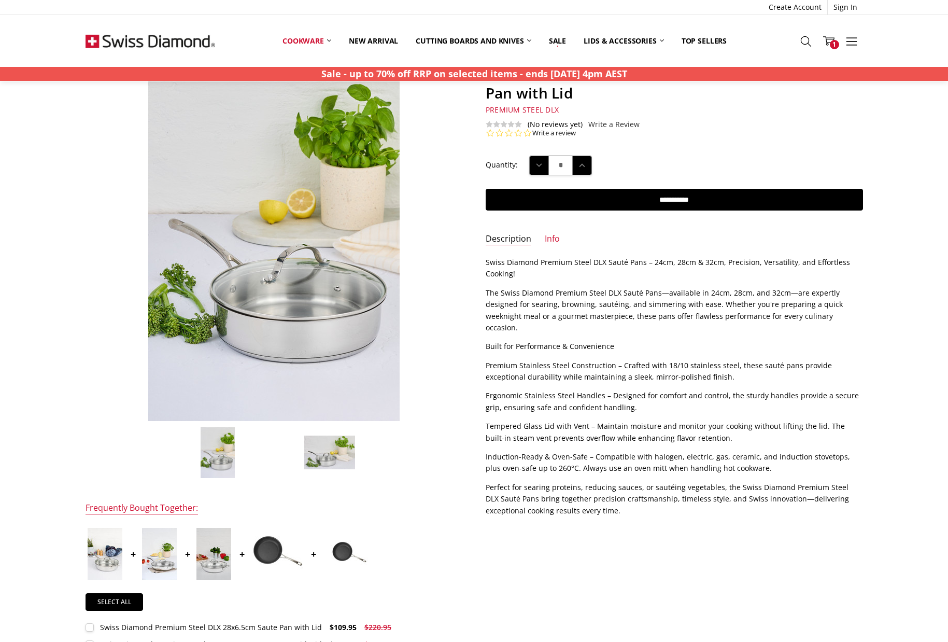
scroll to position [73, 0]
click at [833, 44] on span "1" at bounding box center [834, 44] width 9 height 9
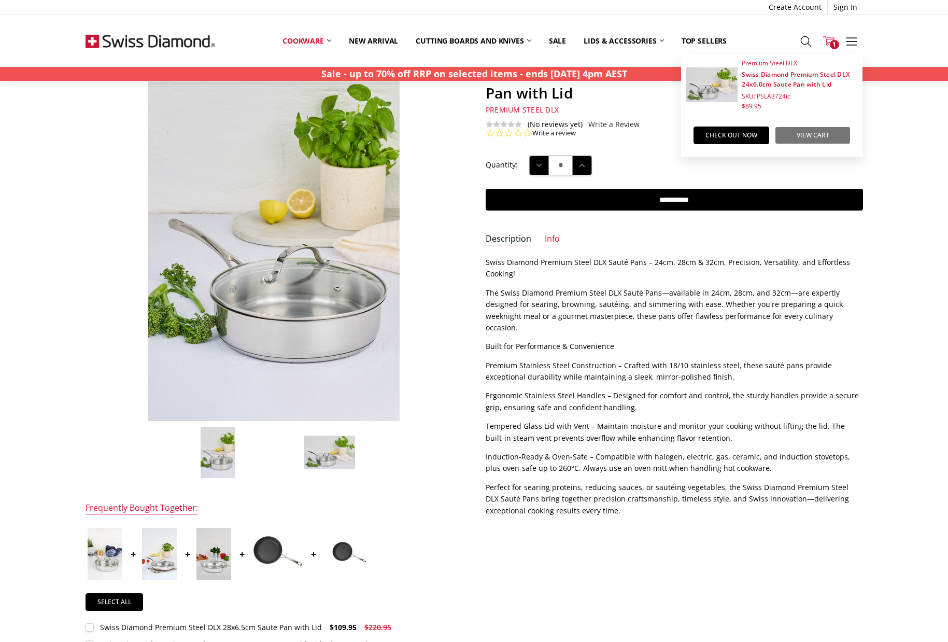
click at [821, 137] on link "View Cart" at bounding box center [813, 136] width 76 height 18
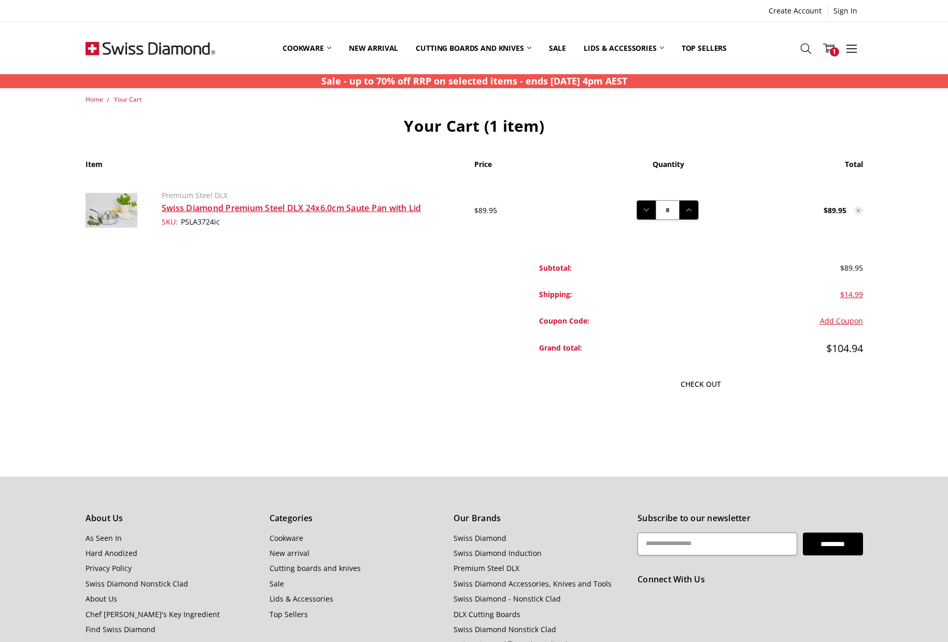
click at [713, 379] on link "Check out" at bounding box center [701, 384] width 324 height 22
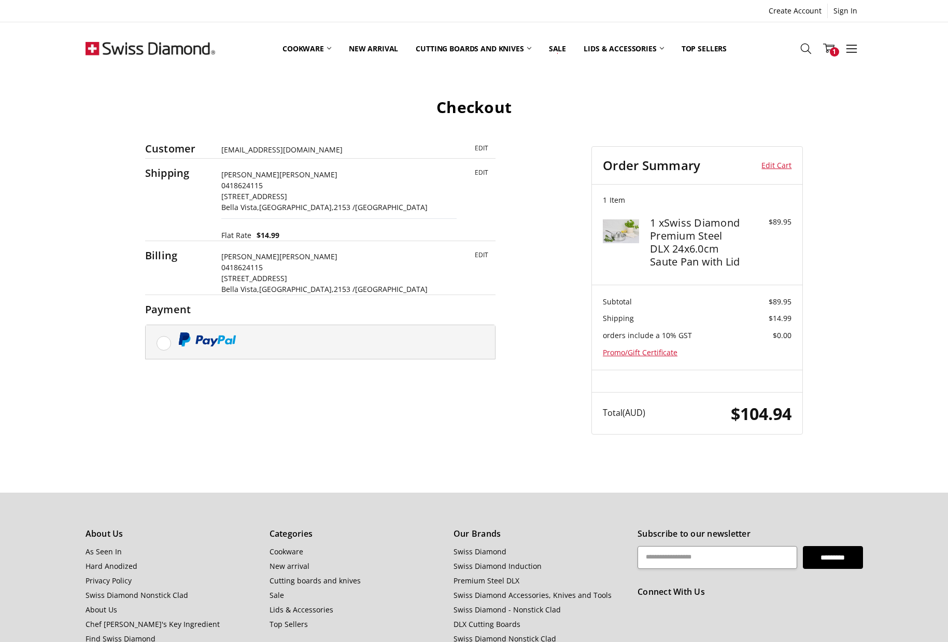
click at [164, 342] on label at bounding box center [321, 342] width 350 height 34
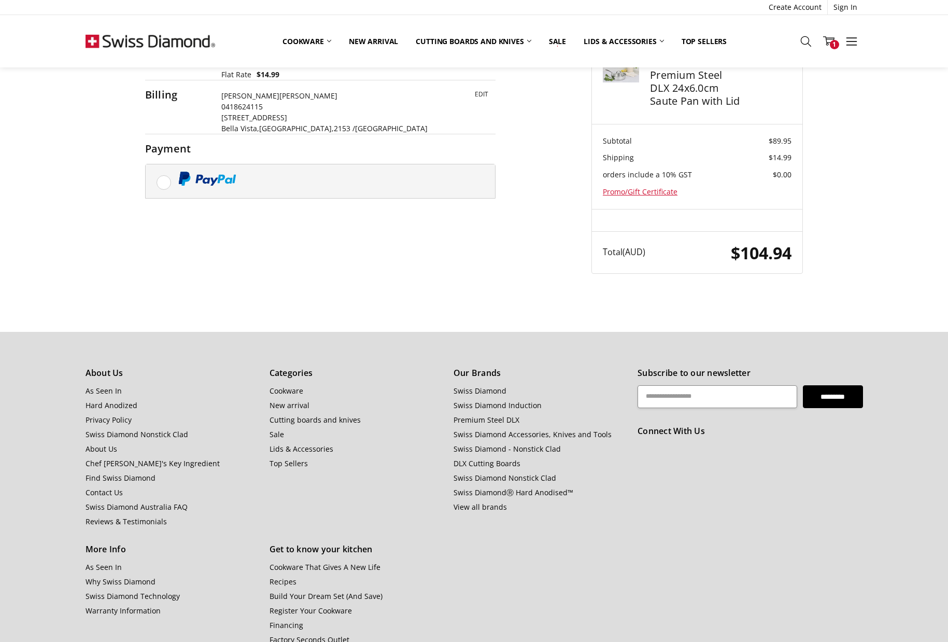
scroll to position [158, 0]
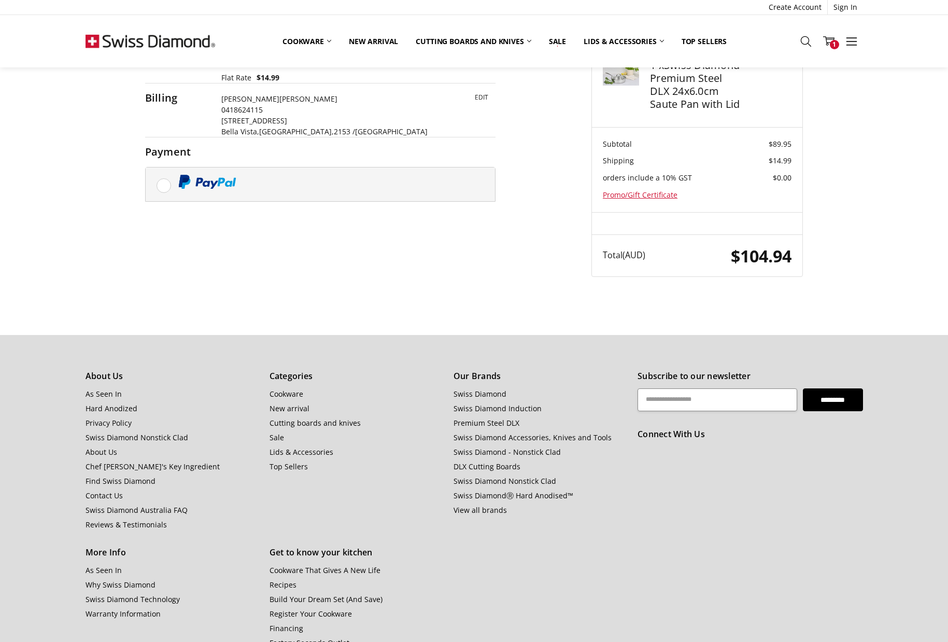
click at [165, 184] on label at bounding box center [321, 185] width 350 height 34
click at [193, 183] on img at bounding box center [207, 182] width 58 height 14
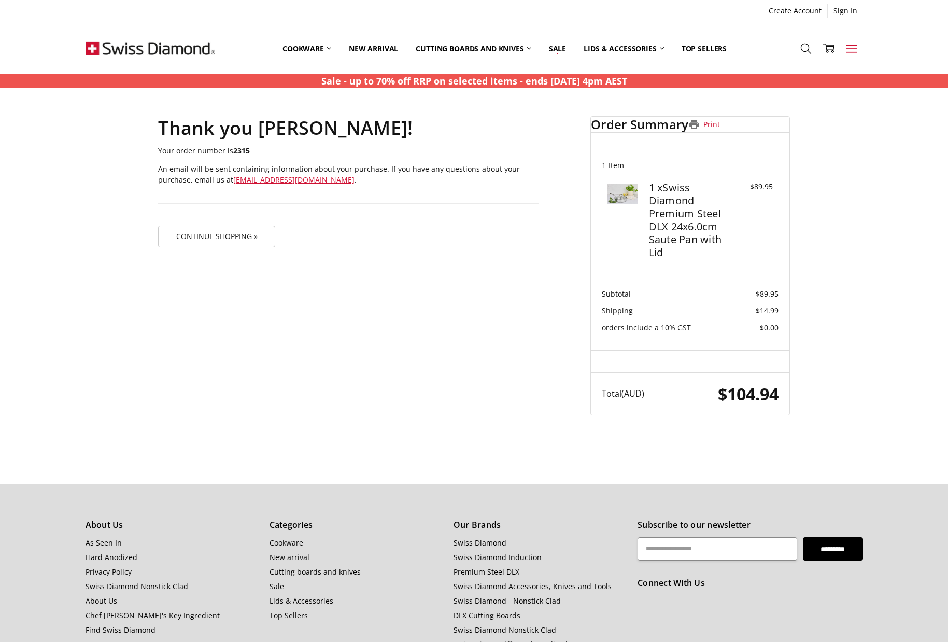
click at [852, 48] on use at bounding box center [851, 49] width 10 height 8
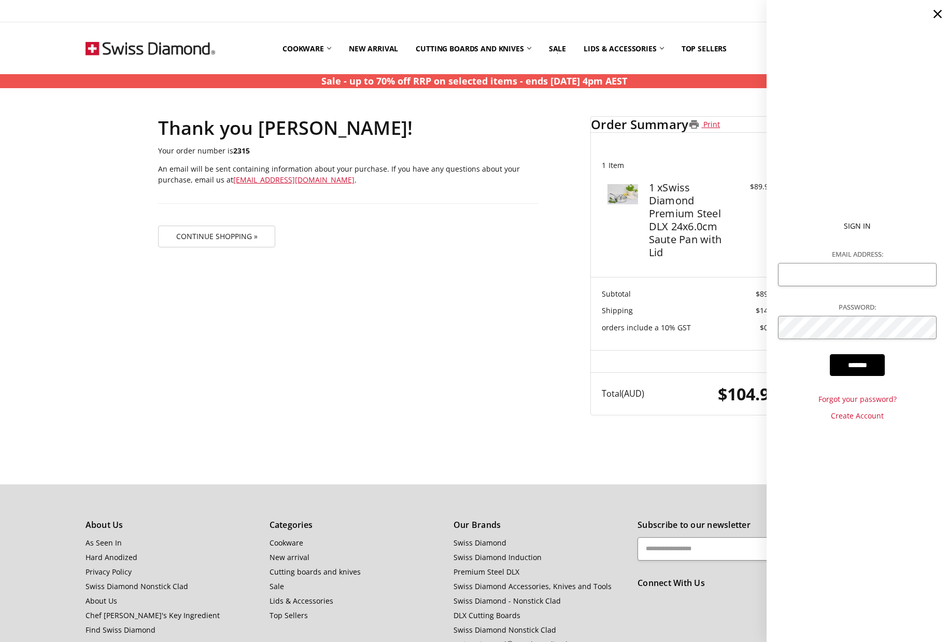
click at [453, 280] on div "Thank you [PERSON_NAME]! Your order number is 2315 An email will be sent contai…" at bounding box center [474, 265] width 670 height 343
click at [940, 13] on icon at bounding box center [938, 14] width 15 height 15
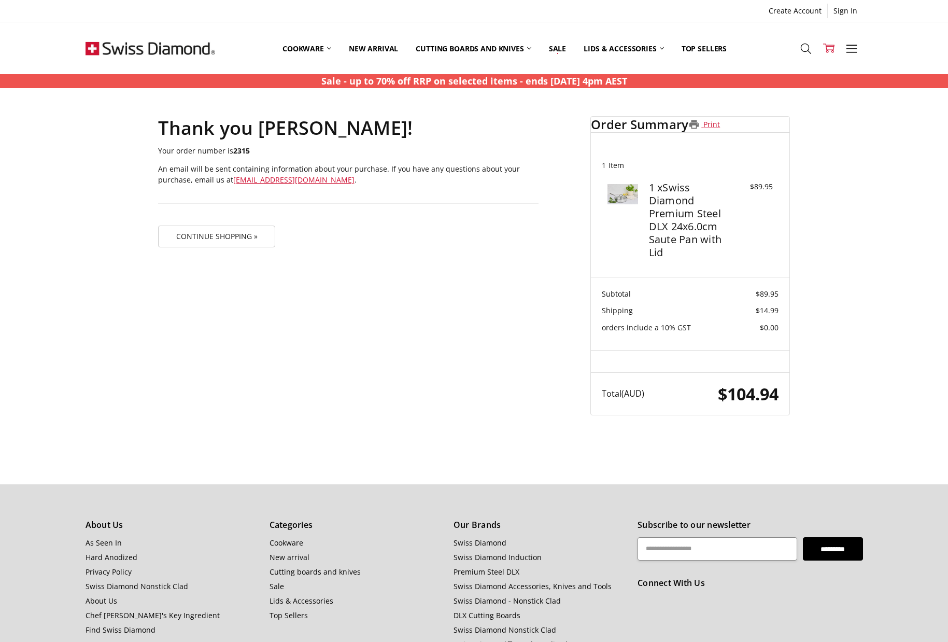
click at [832, 48] on icon at bounding box center [829, 48] width 11 height 11
click at [871, 178] on div "Thank you [PERSON_NAME]! Your order number is 2315 An email will be sent contai…" at bounding box center [474, 265] width 825 height 343
click at [856, 47] on icon at bounding box center [851, 48] width 11 height 11
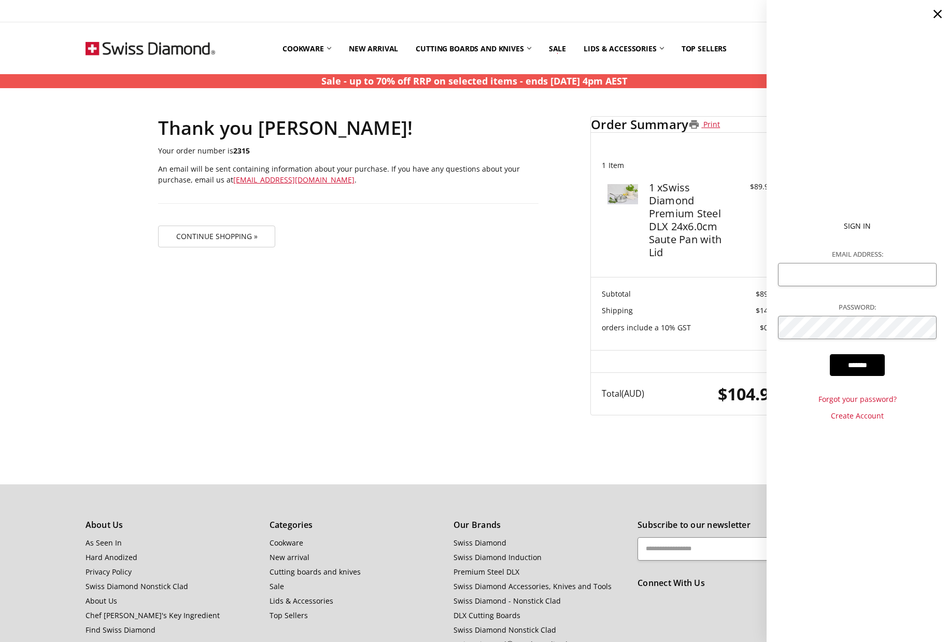
click at [515, 314] on div "Thank you [PERSON_NAME]! Your order number is 2315 An email will be sent contai…" at bounding box center [474, 265] width 670 height 343
click at [938, 12] on icon at bounding box center [938, 14] width 15 height 15
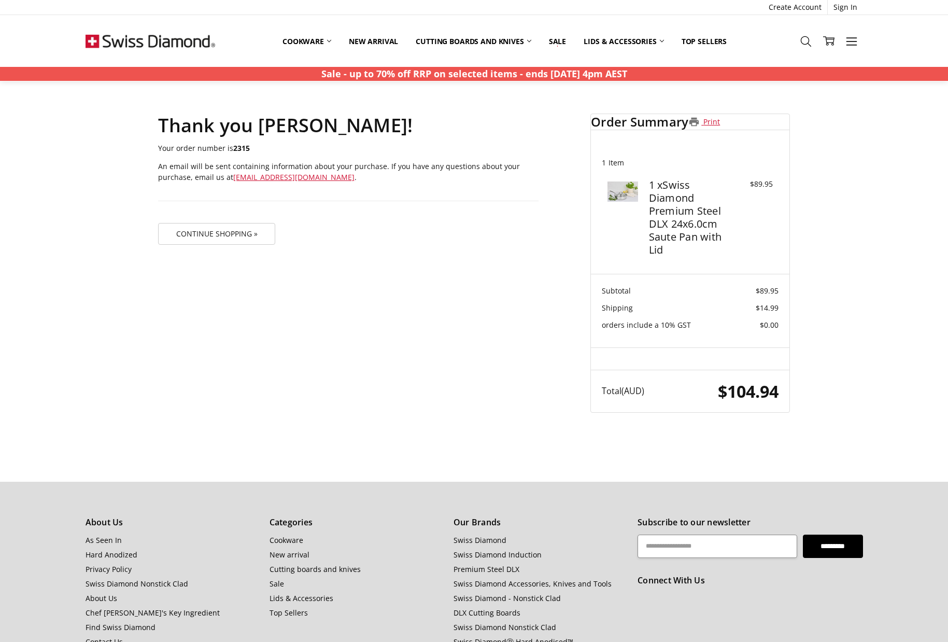
scroll to position [2, 1]
